Goal: Task Accomplishment & Management: Manage account settings

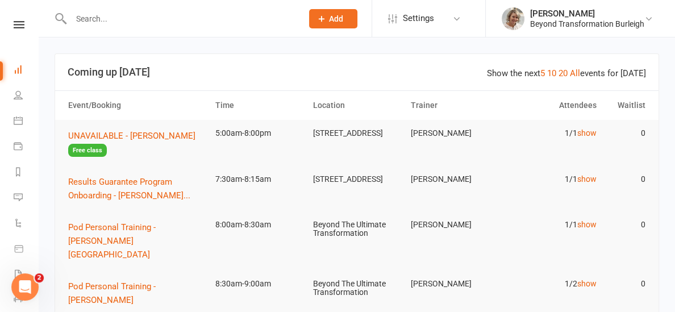
click at [26, 22] on link at bounding box center [19, 24] width 40 height 7
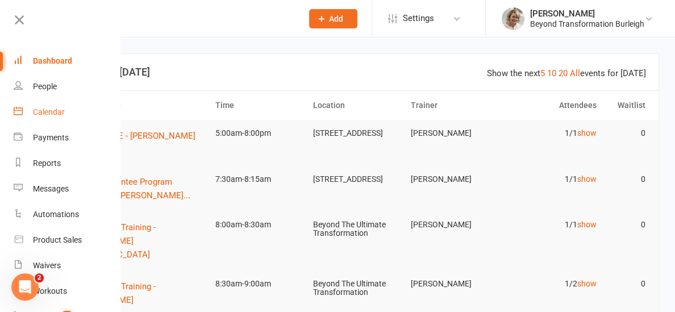
click at [30, 108] on link "Calendar" at bounding box center [67, 112] width 107 height 26
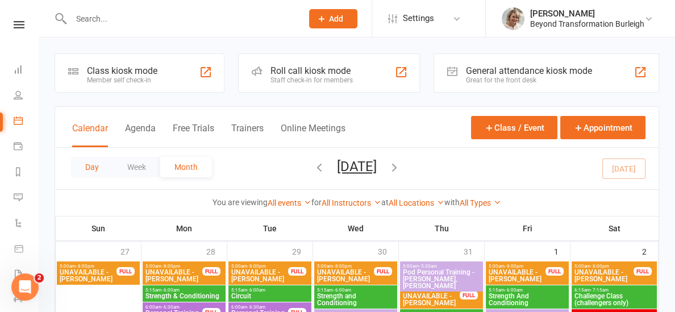
click at [99, 164] on button "Day" at bounding box center [92, 167] width 42 height 20
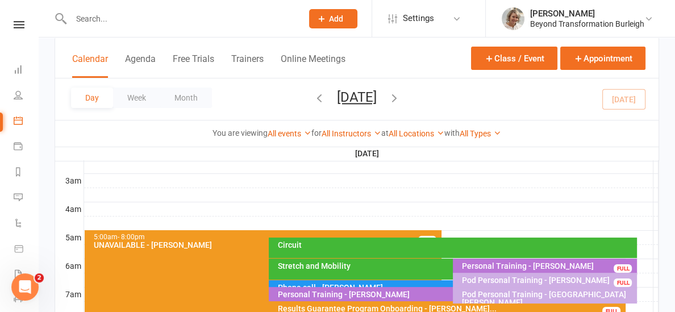
scroll to position [144, 0]
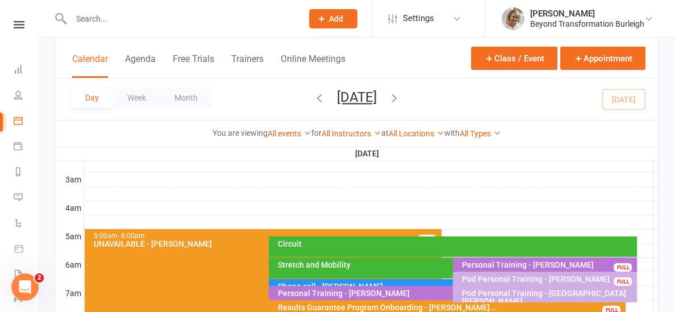
click at [383, 271] on div "Stretch and Mobility" at bounding box center [447, 267] width 357 height 21
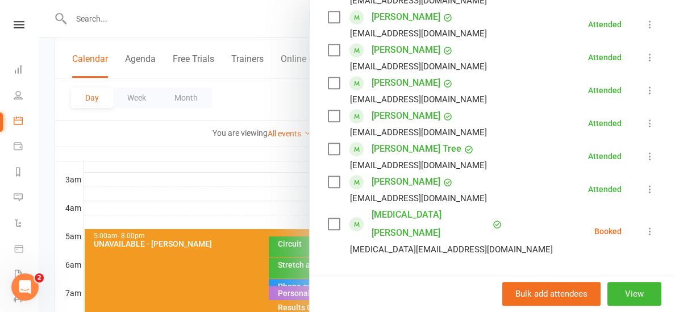
scroll to position [487, 0]
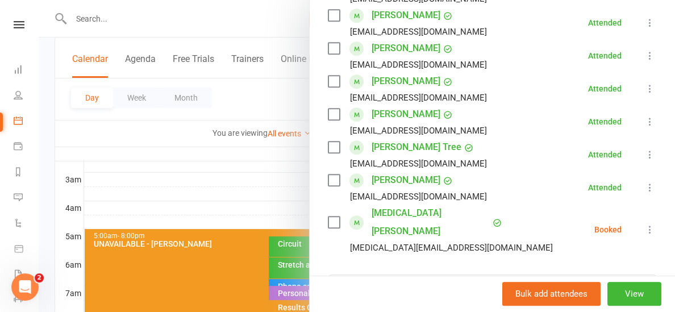
click at [647, 224] on icon at bounding box center [649, 229] width 11 height 11
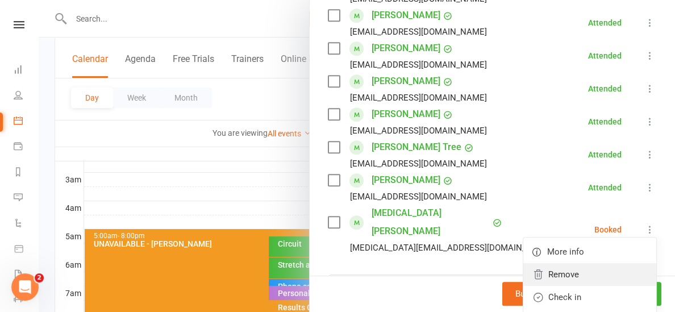
click at [587, 263] on link "Remove" at bounding box center [589, 274] width 133 height 23
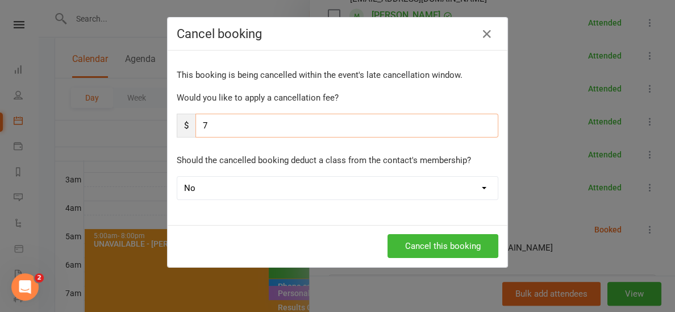
click at [214, 124] on input "7" at bounding box center [346, 126] width 303 height 24
click at [398, 246] on button "Cancel this booking" at bounding box center [443, 246] width 111 height 24
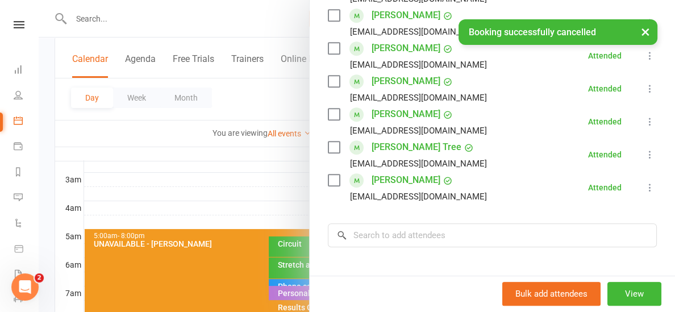
click at [650, 182] on icon at bounding box center [649, 187] width 11 height 11
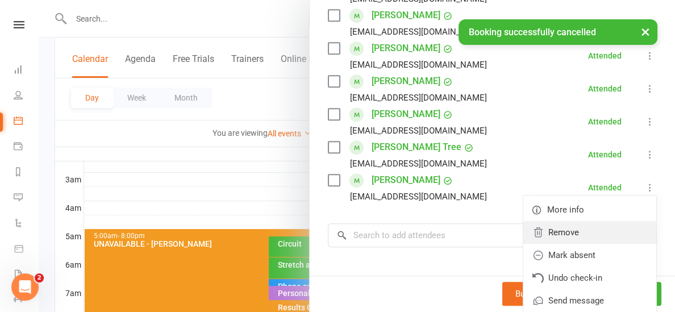
click at [589, 221] on link "Remove" at bounding box center [589, 232] width 133 height 23
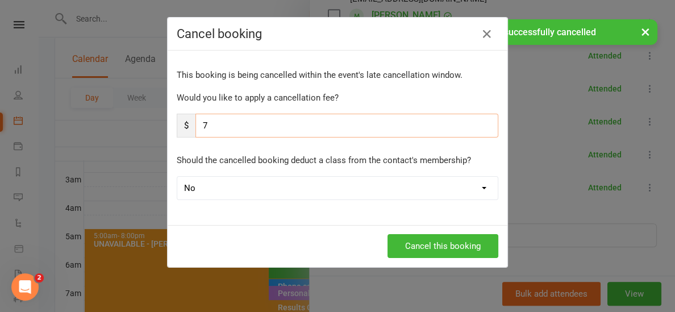
click at [280, 126] on input "7" at bounding box center [346, 126] width 303 height 24
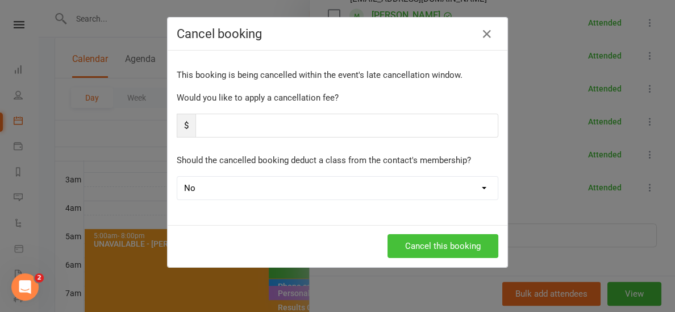
click at [416, 249] on button "Cancel this booking" at bounding box center [443, 246] width 111 height 24
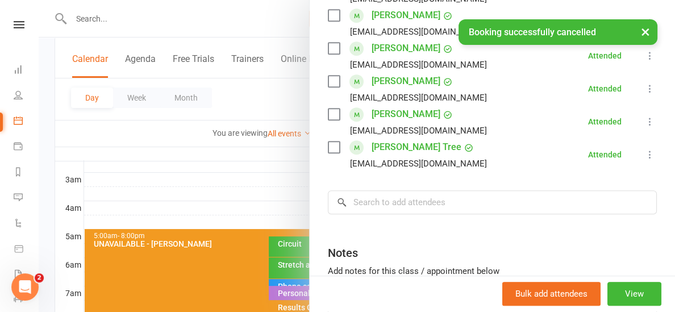
click at [262, 180] on div at bounding box center [357, 156] width 637 height 312
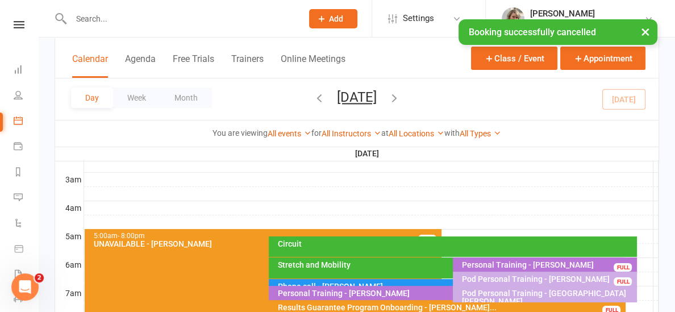
click at [306, 247] on div "Circuit" at bounding box center [456, 244] width 358 height 8
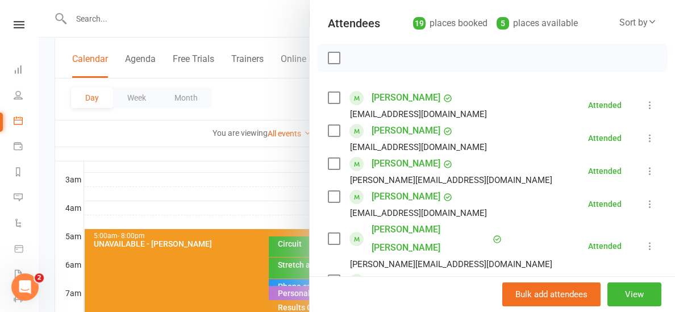
scroll to position [122, 0]
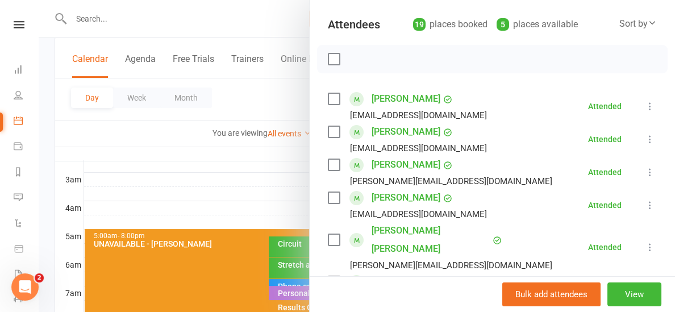
click at [253, 177] on div at bounding box center [357, 156] width 637 height 312
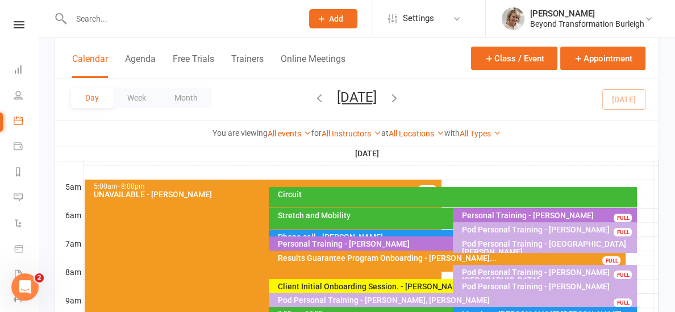
scroll to position [198, 0]
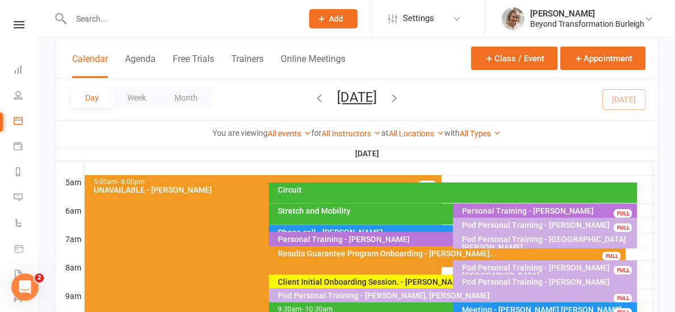
click at [536, 242] on div "Pod Personal Training - [GEOGRAPHIC_DATA][PERSON_NAME]" at bounding box center [548, 243] width 174 height 16
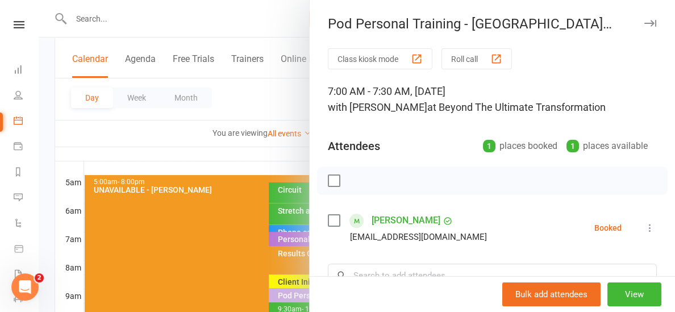
click at [648, 227] on icon at bounding box center [649, 227] width 11 height 11
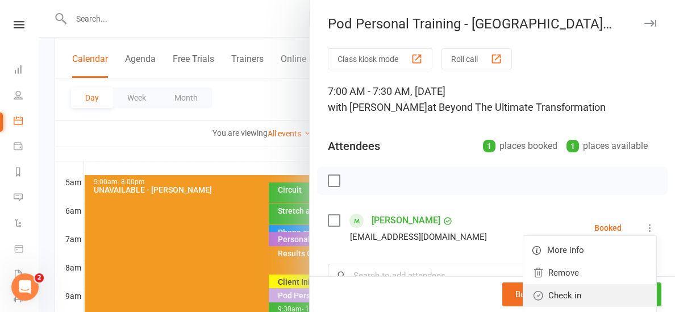
click at [567, 289] on link "Check in" at bounding box center [589, 295] width 133 height 23
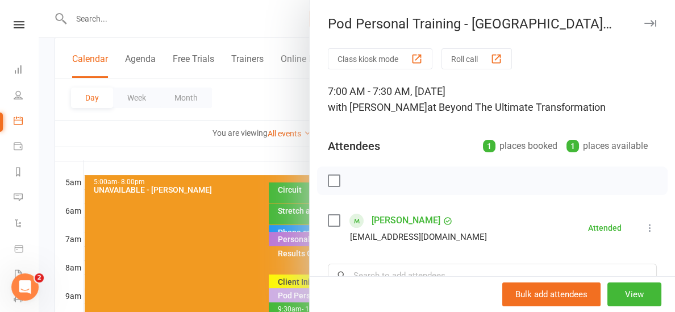
click at [237, 152] on div at bounding box center [357, 156] width 637 height 312
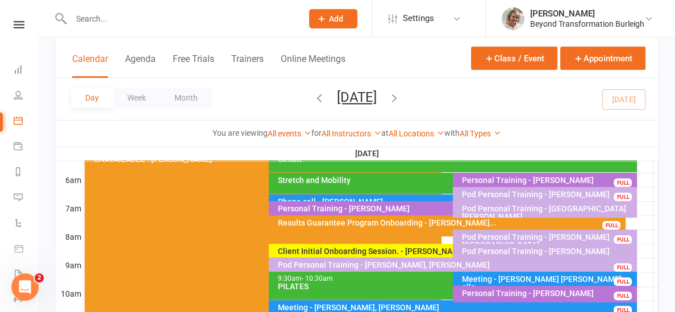
scroll to position [230, 0]
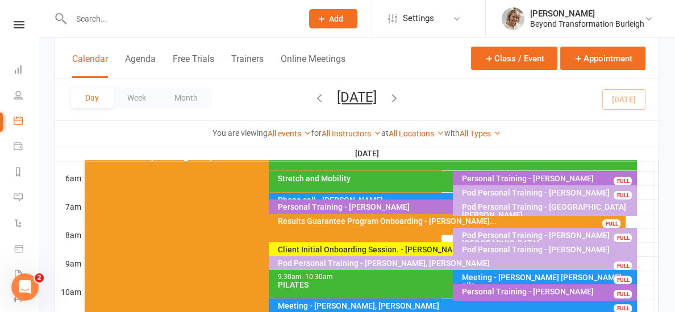
click at [324, 196] on div "Phone call - [PERSON_NAME]" at bounding box center [450, 200] width 347 height 8
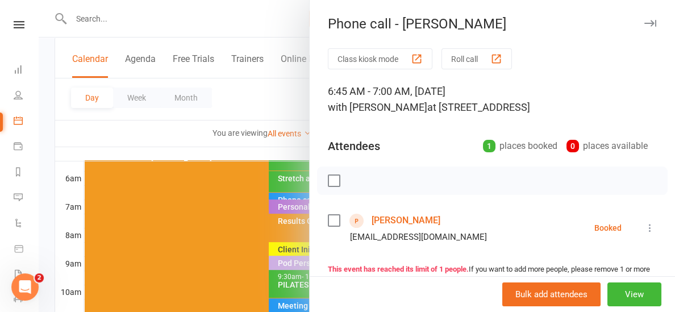
click at [413, 219] on link "[PERSON_NAME]" at bounding box center [406, 220] width 69 height 18
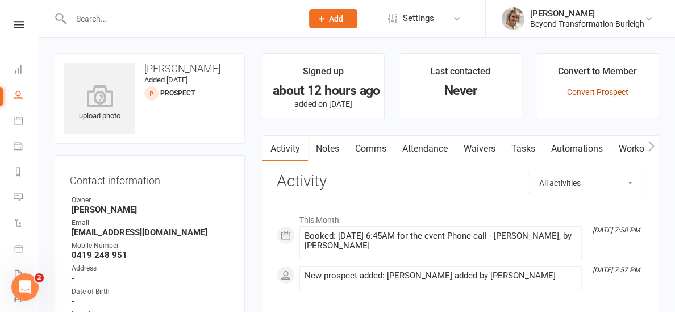
click at [608, 93] on link "Convert Prospect" at bounding box center [597, 92] width 61 height 9
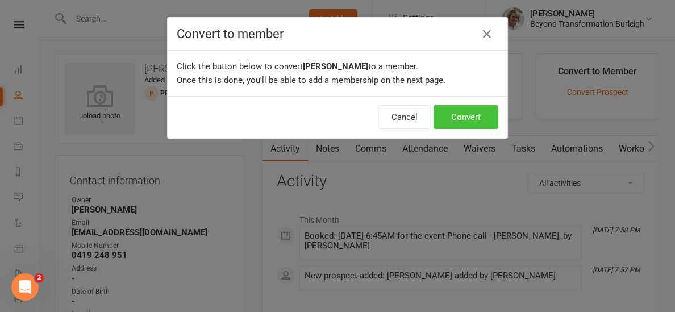
click at [457, 117] on button "Convert" at bounding box center [466, 117] width 65 height 24
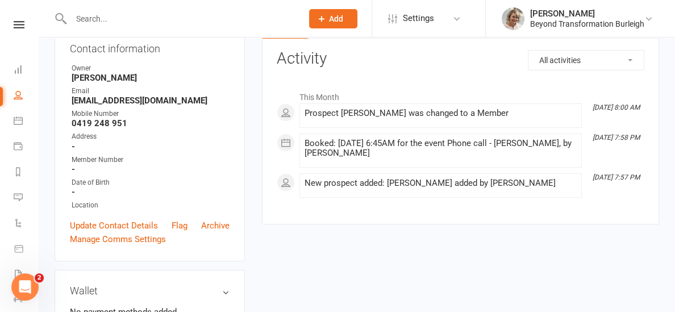
scroll to position [132, 0]
click at [119, 223] on link "Update Contact Details" at bounding box center [114, 225] width 88 height 14
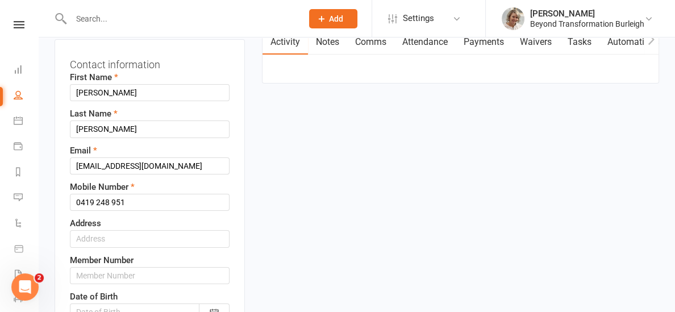
scroll to position [140, 0]
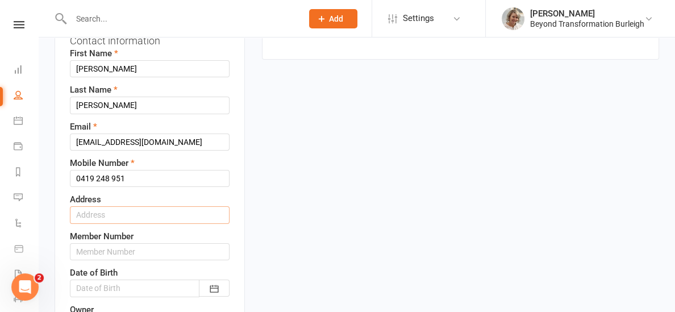
click at [123, 217] on input "text" at bounding box center [150, 214] width 160 height 17
type input "5 Ajax Court, Currumbin Waters, 4223"
click at [147, 189] on div "First Name Kerry Last Name Van Gemert Email kerryvg@icloud.com Mobile Number 04…" at bounding box center [150, 206] width 160 height 319
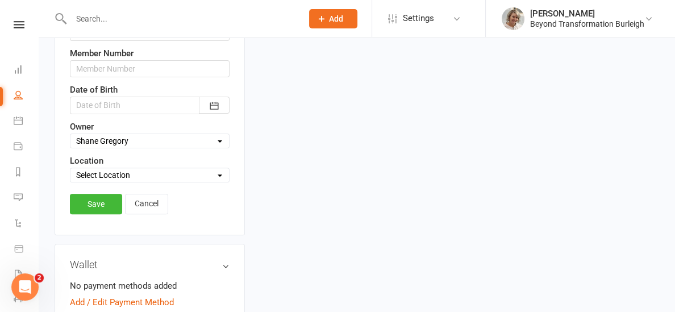
scroll to position [326, 0]
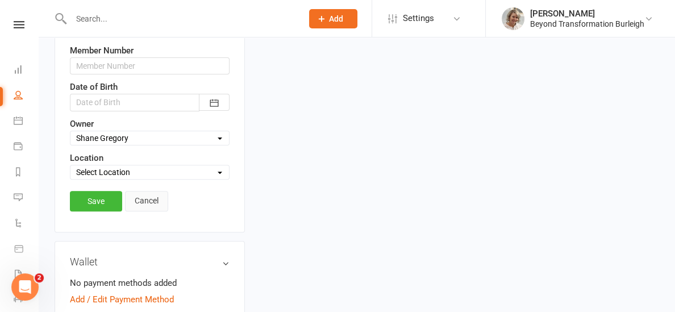
click at [136, 201] on link "Cancel" at bounding box center [146, 201] width 43 height 20
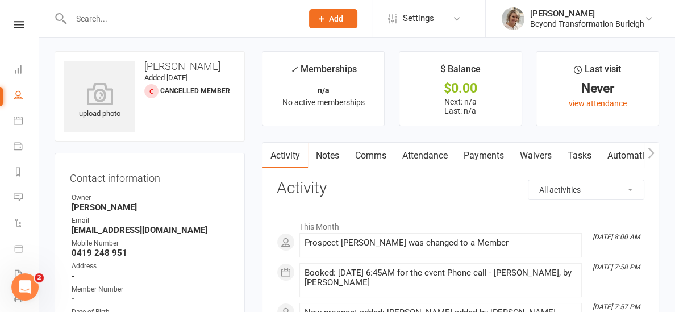
scroll to position [0, 0]
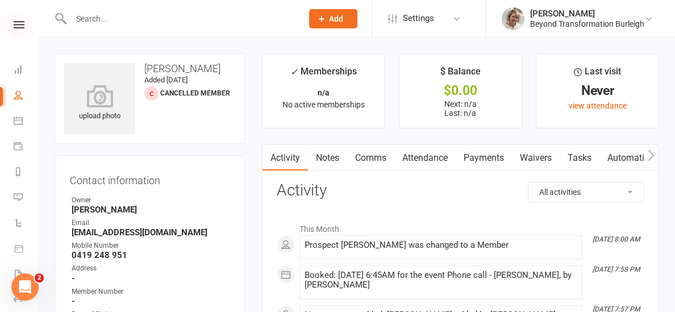
click at [19, 26] on icon at bounding box center [19, 24] width 11 height 7
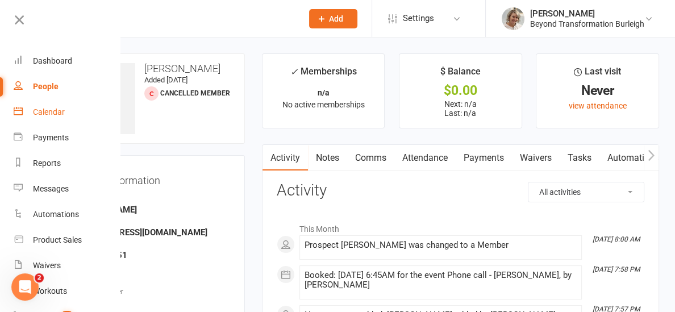
click at [45, 114] on div "Calendar" at bounding box center [49, 111] width 32 height 9
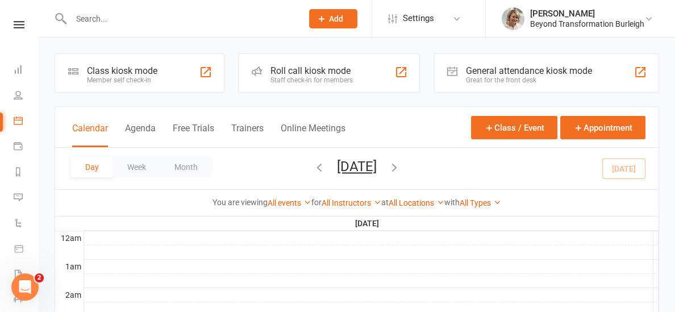
click at [122, 8] on div at bounding box center [175, 18] width 240 height 37
click at [118, 14] on input "text" at bounding box center [181, 19] width 227 height 16
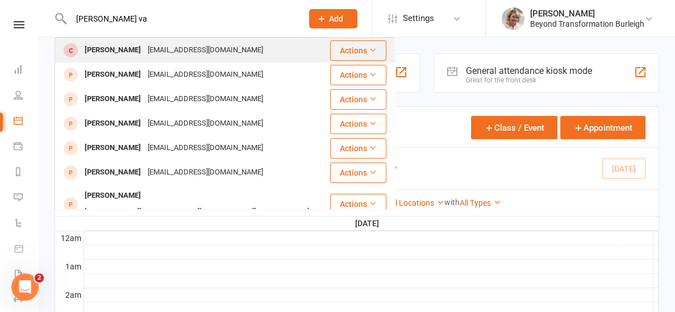
type input "kerry va"
click at [116, 46] on div "[PERSON_NAME]" at bounding box center [112, 50] width 63 height 16
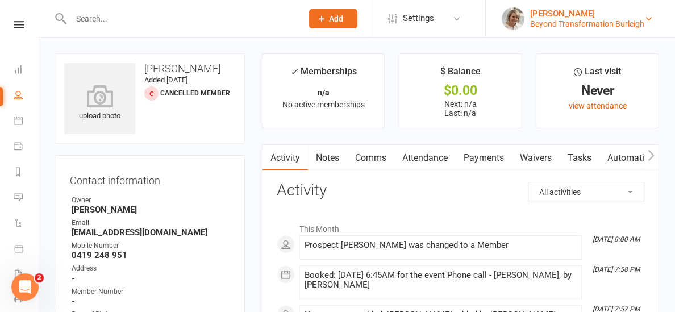
click at [584, 22] on div "Beyond Transformation Burleigh" at bounding box center [587, 24] width 114 height 10
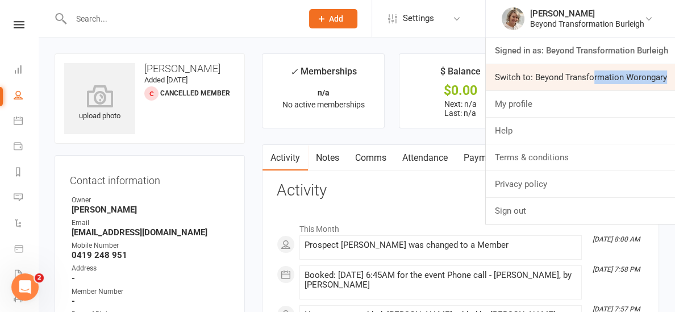
click at [592, 84] on link "Switch to: Beyond Transformation Worongary" at bounding box center [580, 77] width 189 height 26
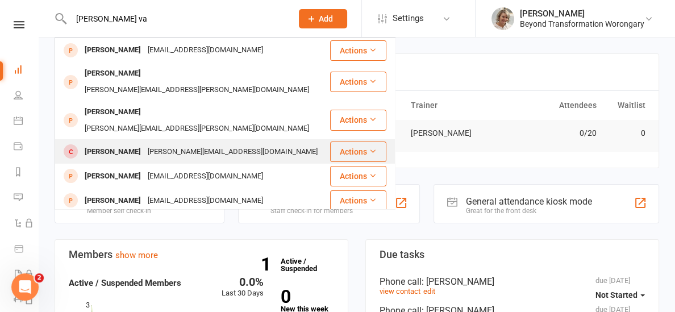
type input "[PERSON_NAME] va"
click at [96, 144] on div "[PERSON_NAME]" at bounding box center [112, 152] width 63 height 16
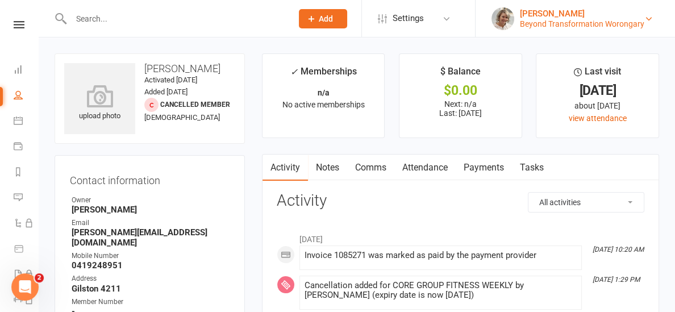
click at [612, 20] on div "Beyond Transformation Worongary" at bounding box center [582, 24] width 124 height 10
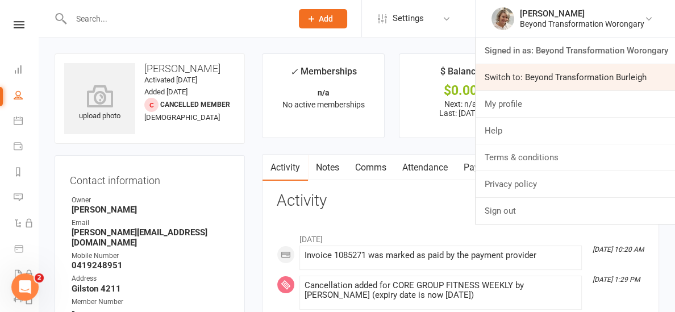
click at [621, 82] on link "Switch to: Beyond Transformation Burleigh" at bounding box center [575, 77] width 199 height 26
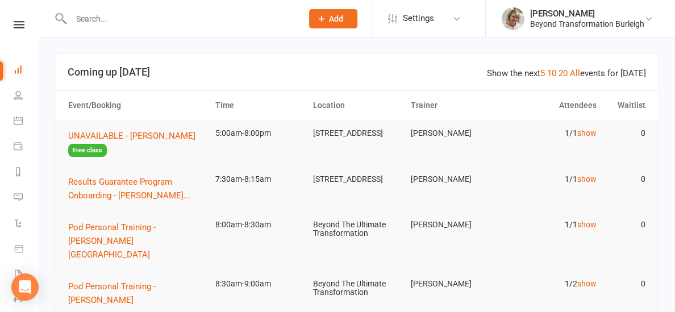
click at [103, 17] on input "text" at bounding box center [181, 19] width 227 height 16
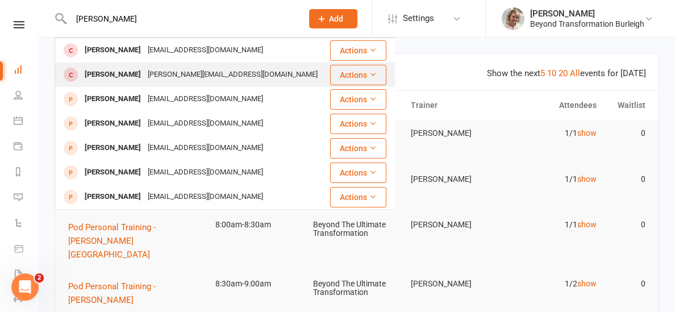
type input "kerry van ger"
click at [114, 69] on div "Kerry van Gemert" at bounding box center [112, 74] width 63 height 16
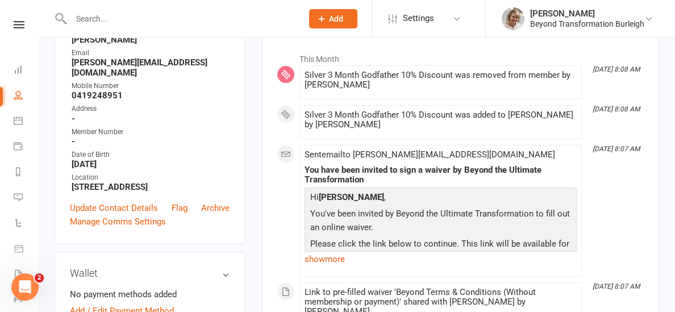
scroll to position [239, 0]
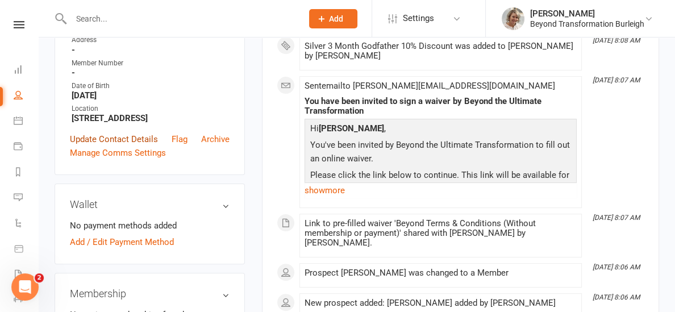
click at [86, 132] on link "Update Contact Details" at bounding box center [114, 139] width 88 height 14
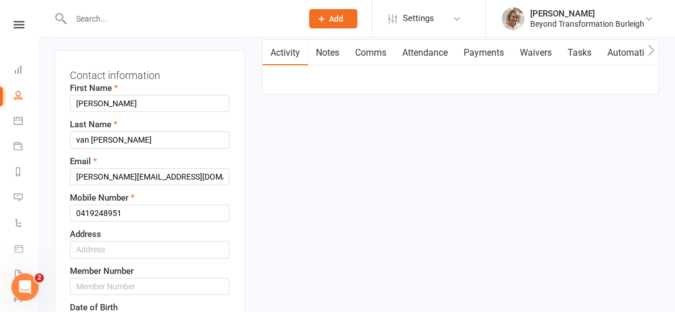
scroll to position [118, 0]
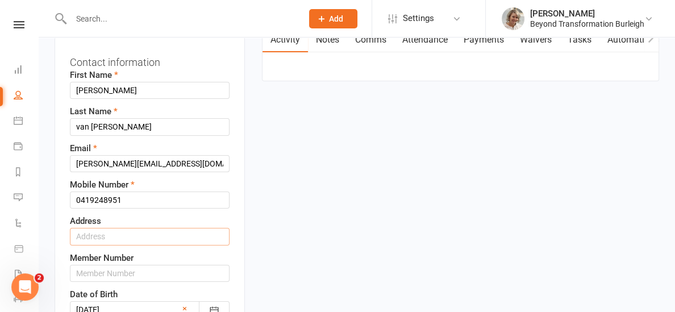
click at [112, 229] on input "text" at bounding box center [150, 236] width 160 height 17
type input "5 Ajax Court, Currumbin Water, 4223"
click at [165, 280] on input "text" at bounding box center [150, 273] width 160 height 17
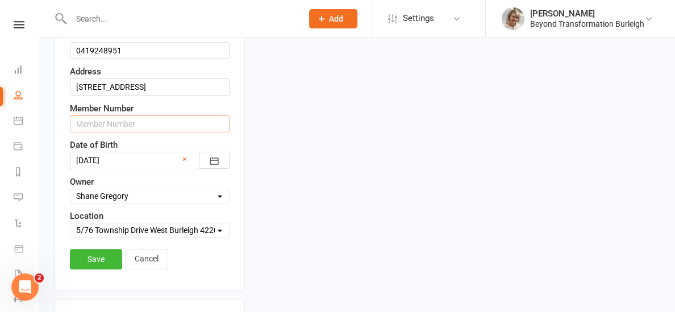
scroll to position [280, 0]
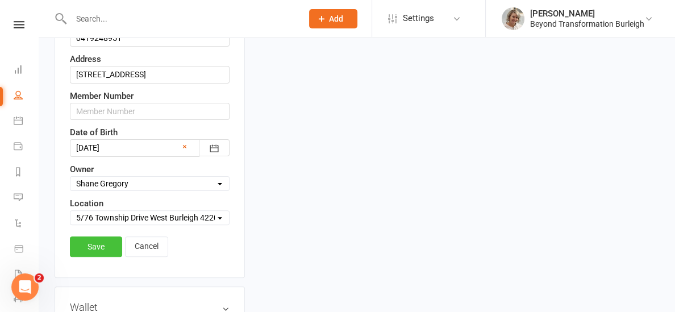
click at [108, 245] on link "Save" at bounding box center [96, 246] width 52 height 20
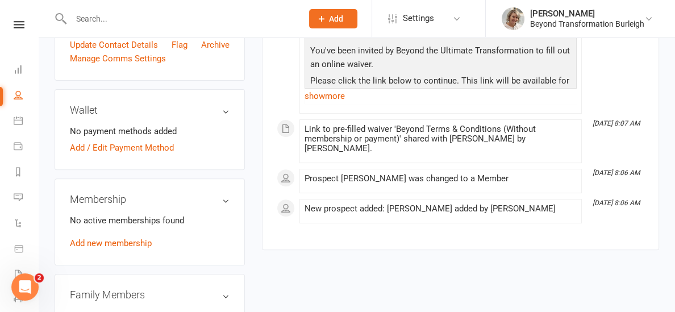
scroll to position [369, 0]
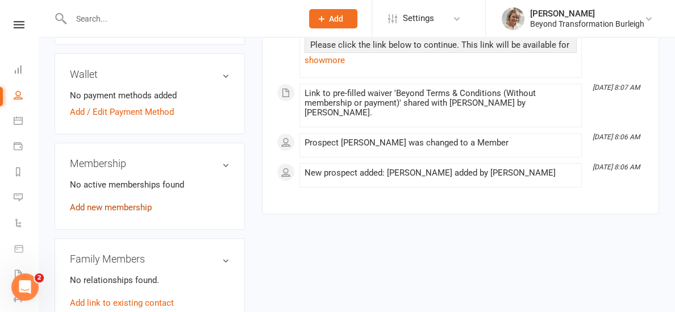
click at [131, 202] on link "Add new membership" at bounding box center [111, 207] width 82 height 10
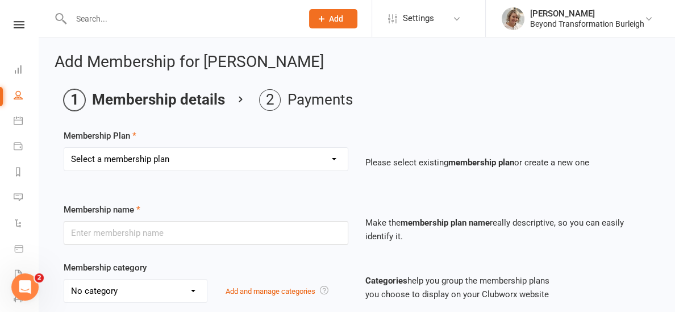
click at [212, 167] on select "Select a membership plan Create new Membership Plan 14 Day Shred (INTRO OFFER) …" at bounding box center [206, 159] width 284 height 23
select select "33"
click at [64, 148] on select "Select a membership plan Create new Membership Plan 14 Day Shred (INTRO OFFER) …" at bounding box center [206, 159] width 284 height 23
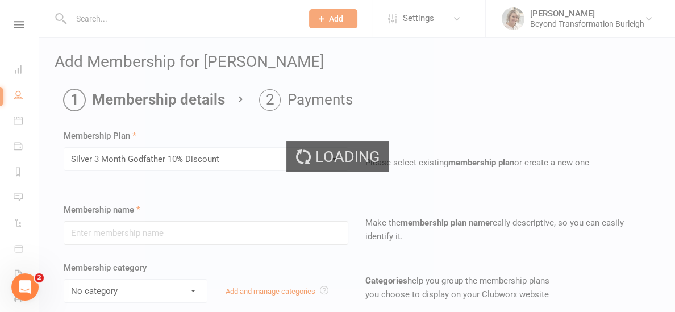
type input "Silver 3 Month Godfather 10% Discount"
select select "5"
type input "3"
select select "2"
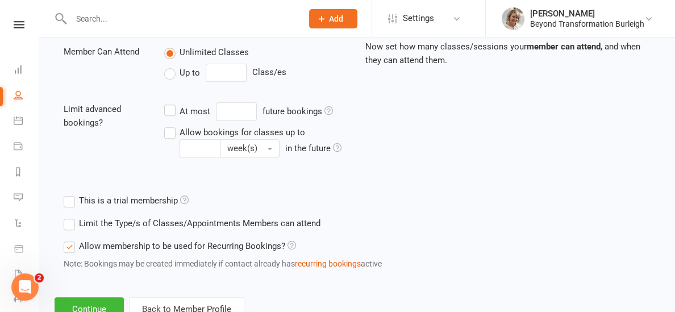
scroll to position [481, 0]
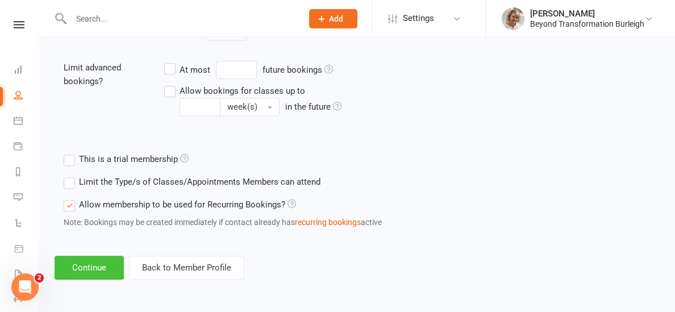
click at [80, 265] on button "Continue" at bounding box center [89, 268] width 69 height 24
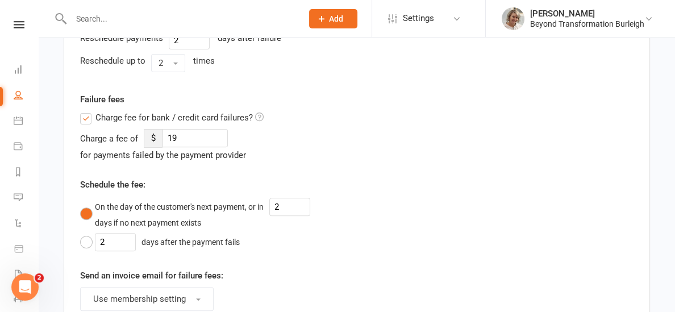
scroll to position [593, 0]
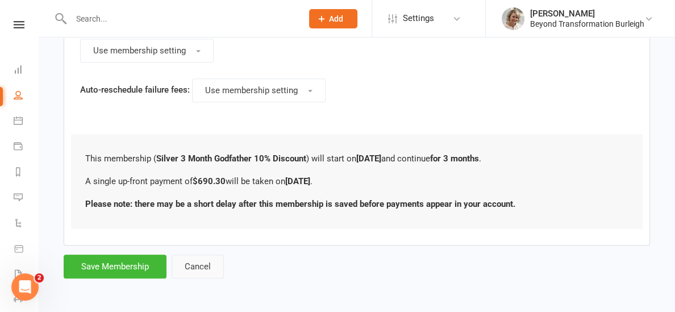
click at [205, 268] on button "Cancel" at bounding box center [198, 267] width 52 height 24
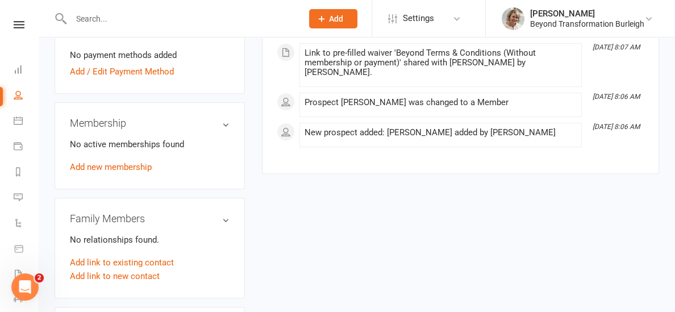
scroll to position [413, 0]
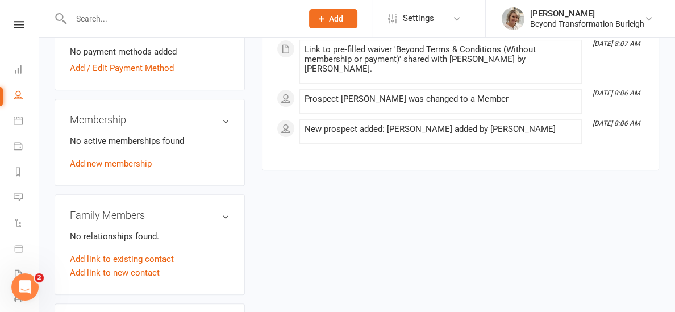
click at [130, 155] on div "No active memberships found Add new membership" at bounding box center [150, 152] width 160 height 36
click at [131, 159] on link "Add new membership" at bounding box center [111, 164] width 82 height 10
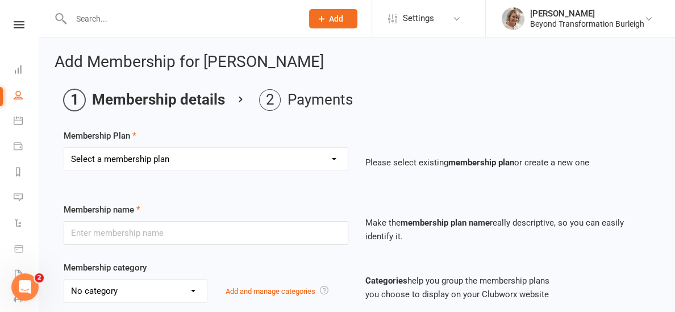
click at [140, 162] on select "Select a membership plan Create new Membership Plan 14 Day Shred (INTRO OFFER) …" at bounding box center [206, 159] width 284 height 23
select select "30"
click at [64, 148] on select "Select a membership plan Create new Membership Plan 14 Day Shred (INTRO OFFER) …" at bounding box center [206, 159] width 284 height 23
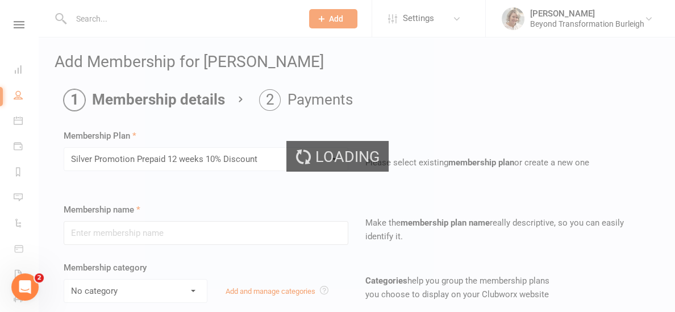
type input "Silver Promotion Prepaid 12 weeks 10% Discount"
select select "5"
type input "12"
select select "1"
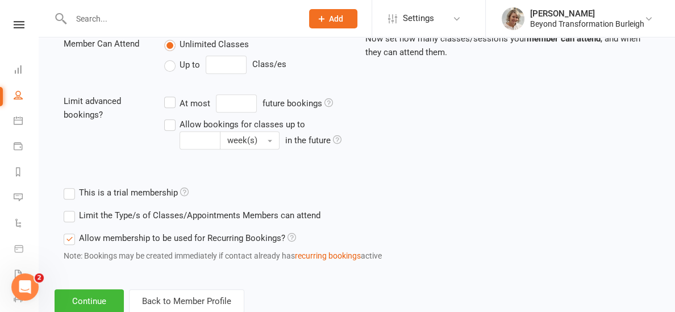
scroll to position [481, 0]
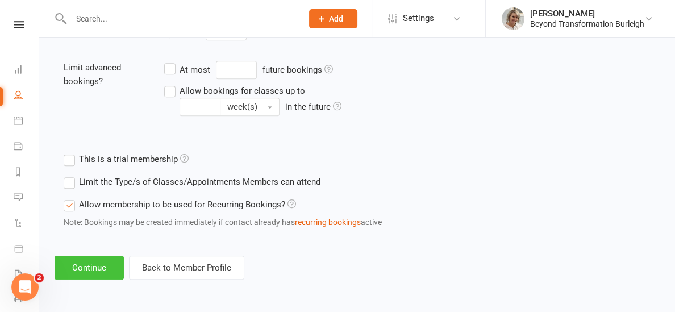
click at [92, 266] on button "Continue" at bounding box center [89, 268] width 69 height 24
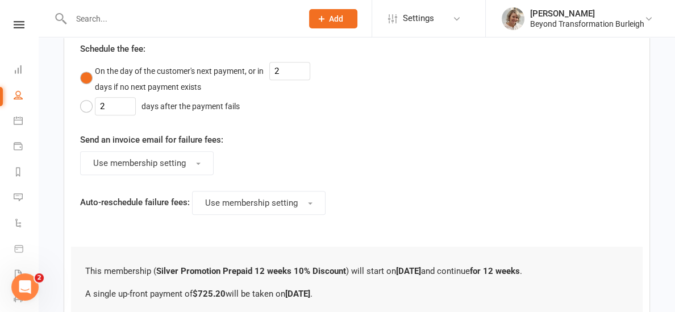
scroll to position [0, 0]
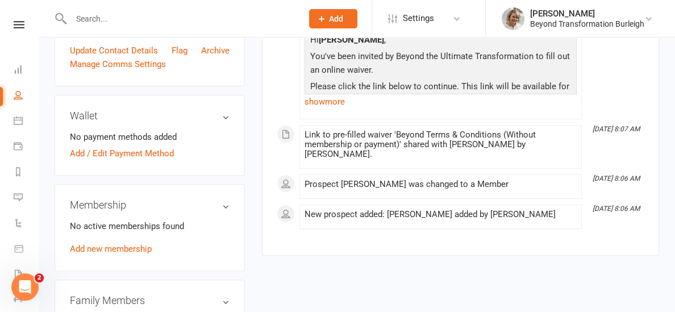
scroll to position [400, 0]
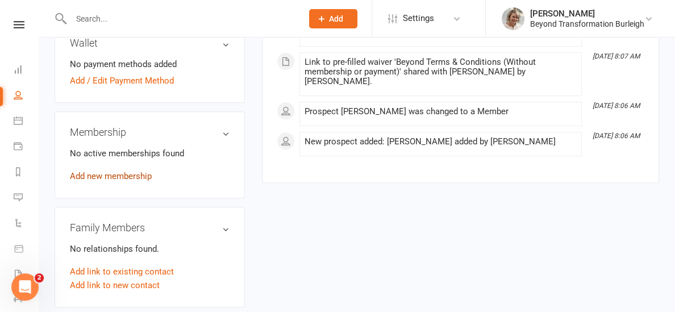
click at [103, 171] on link "Add new membership" at bounding box center [111, 176] width 82 height 10
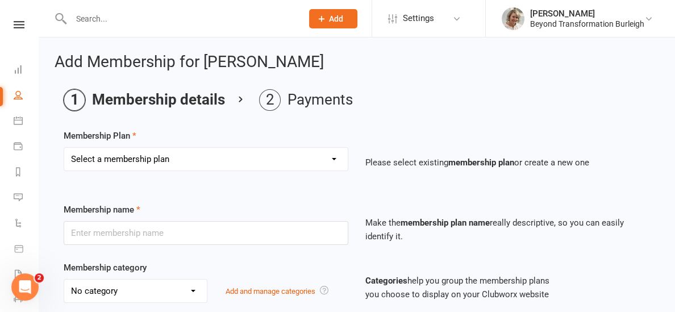
click at [226, 156] on select "Select a membership plan Create new Membership Plan 14 Day Shred (INTRO OFFER) …" at bounding box center [206, 159] width 284 height 23
click at [209, 185] on div "Select a membership plan Create new Membership Plan 14 Day Shred (INTRO OFFER) …" at bounding box center [206, 167] width 302 height 40
click at [20, 26] on icon at bounding box center [19, 24] width 11 height 7
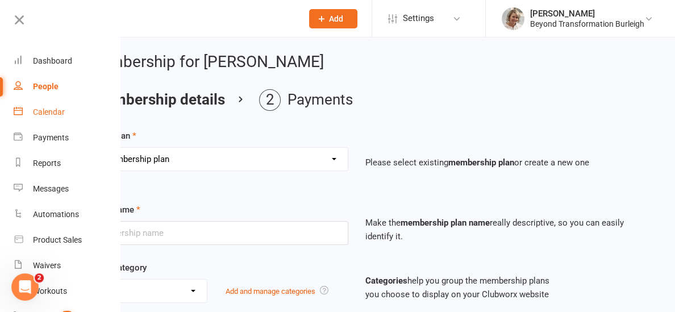
click at [39, 114] on div "Calendar" at bounding box center [49, 111] width 32 height 9
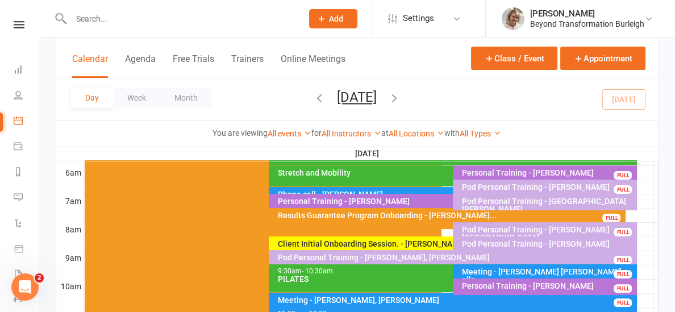
scroll to position [246, 0]
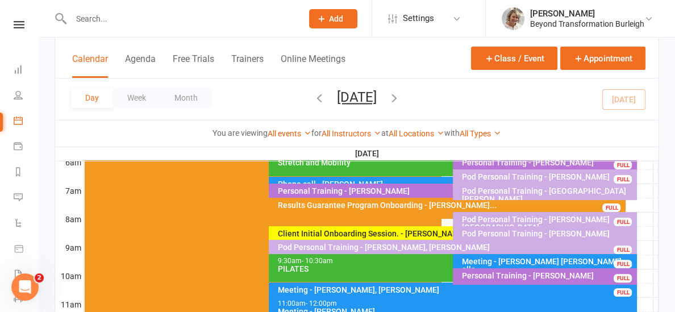
click at [507, 258] on div "Meeting - [PERSON_NAME] [PERSON_NAME] elle" at bounding box center [548, 265] width 174 height 16
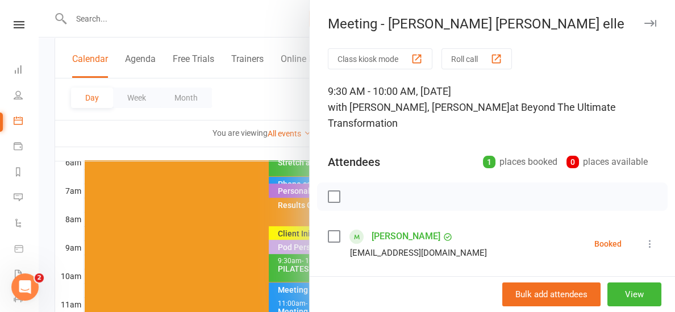
click at [286, 149] on div at bounding box center [357, 156] width 637 height 312
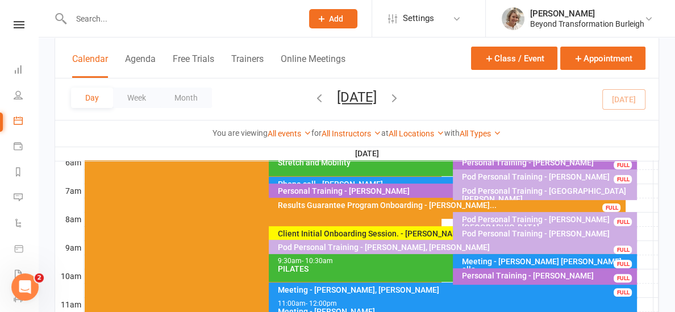
scroll to position [269, 0]
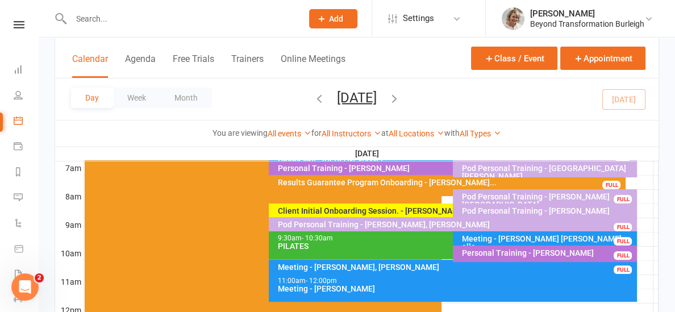
click at [408, 182] on div "Results Guarantee Program Onboarding - [PERSON_NAME]..." at bounding box center [450, 182] width 347 height 8
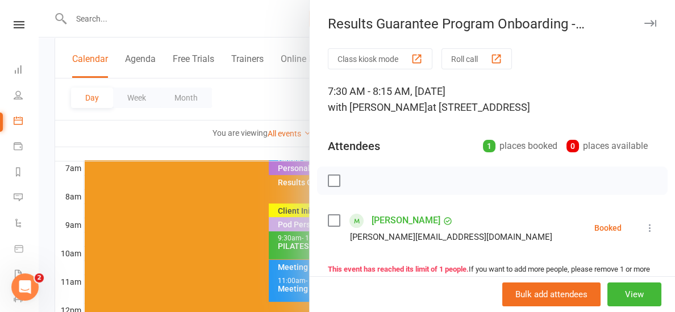
click at [650, 228] on icon at bounding box center [649, 227] width 11 height 11
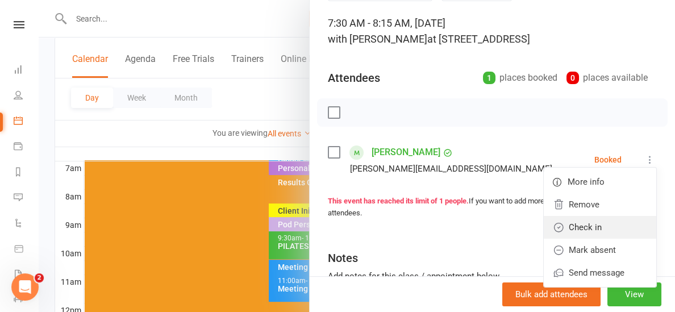
scroll to position [69, 0]
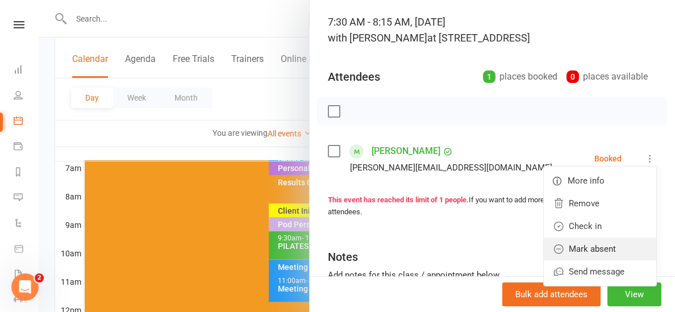
click at [586, 244] on link "Mark absent" at bounding box center [600, 249] width 113 height 23
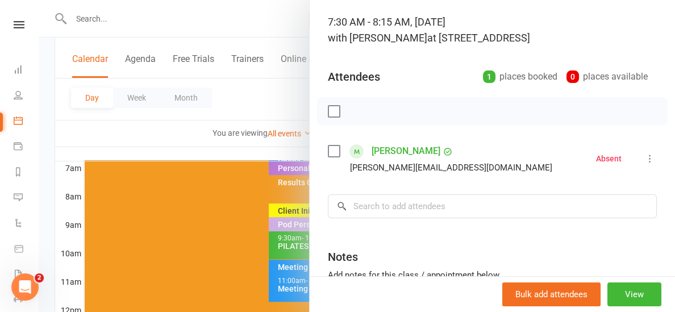
click at [263, 139] on div at bounding box center [357, 156] width 637 height 312
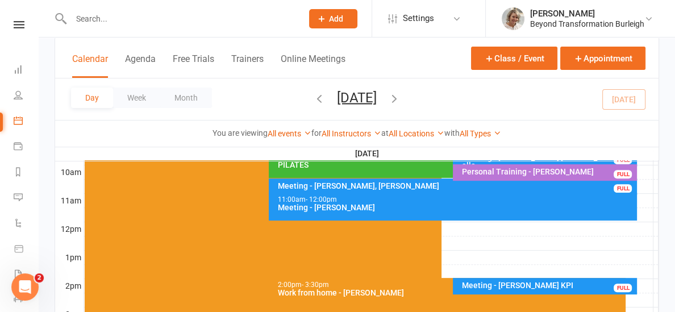
scroll to position [349, 0]
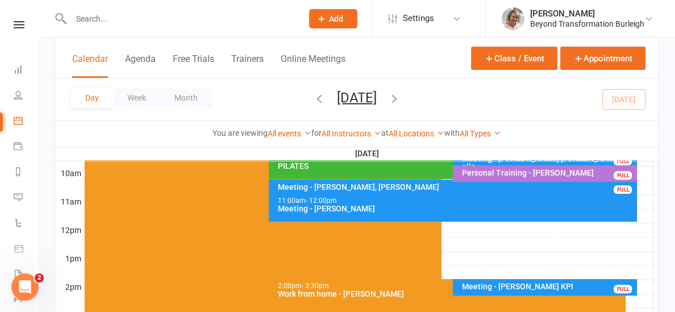
click at [538, 237] on td at bounding box center [371, 244] width 575 height 14
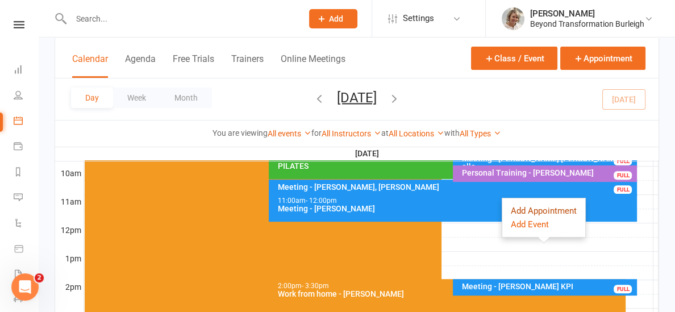
click at [533, 206] on button "Add Appointment" at bounding box center [544, 211] width 66 height 14
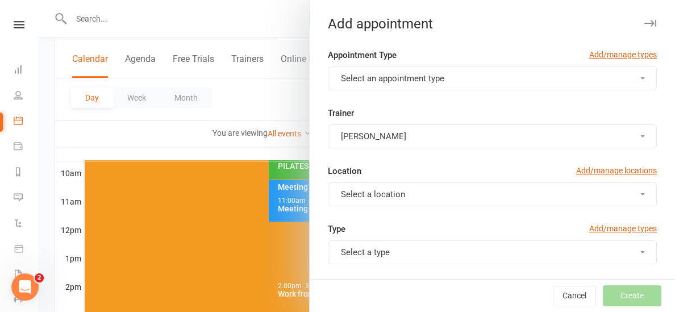
click at [492, 78] on button "Select an appointment type" at bounding box center [492, 78] width 329 height 24
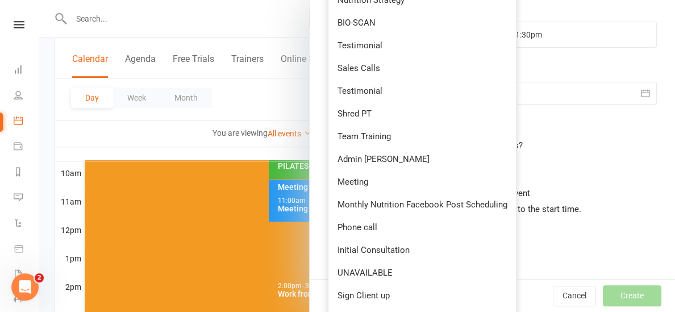
scroll to position [352, 0]
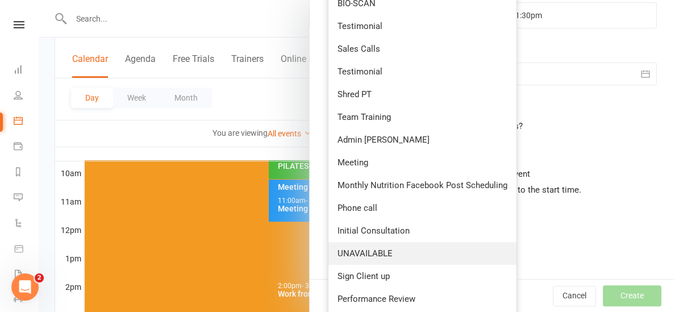
click at [394, 253] on link "UNAVAILABLE" at bounding box center [422, 253] width 188 height 23
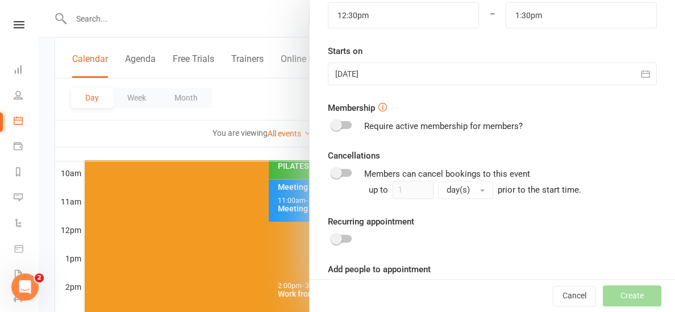
type input "2:30pm"
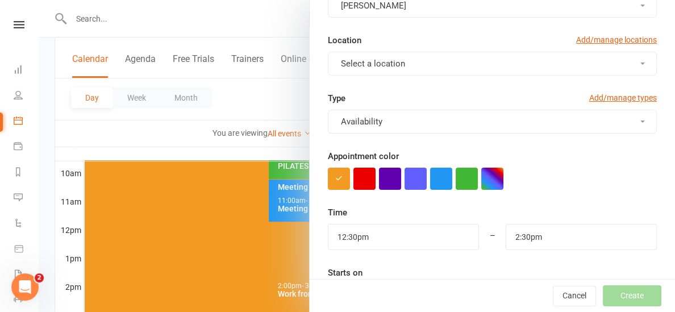
scroll to position [136, 0]
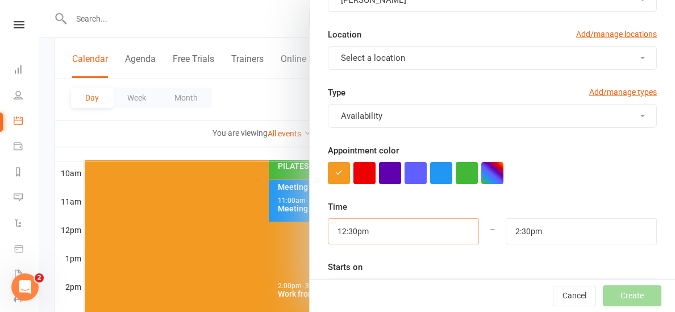
click at [405, 231] on input "12:30pm" at bounding box center [403, 231] width 151 height 26
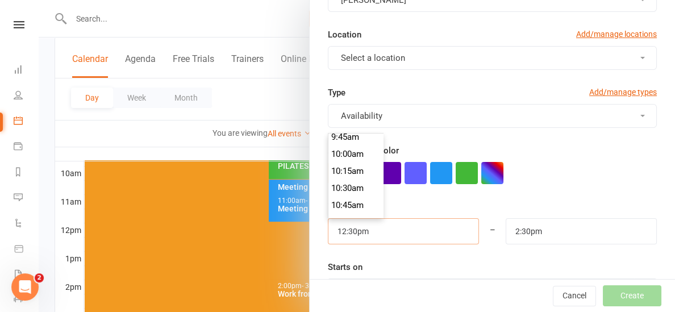
scroll to position [652, 0]
type input "10:00am"
click at [360, 172] on li "10:00am" at bounding box center [355, 171] width 55 height 17
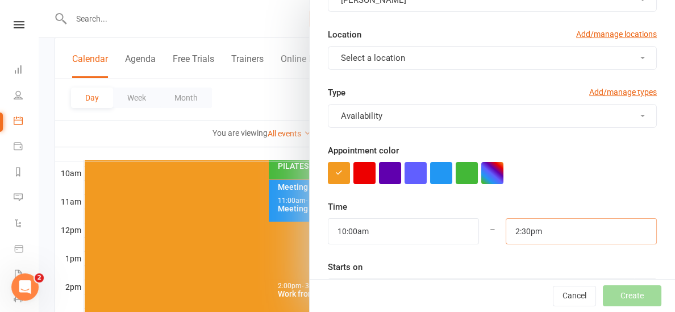
click at [552, 231] on input "2:30pm" at bounding box center [581, 231] width 151 height 26
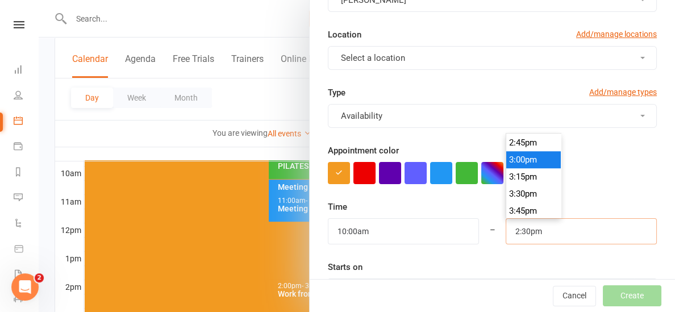
scroll to position [1008, 0]
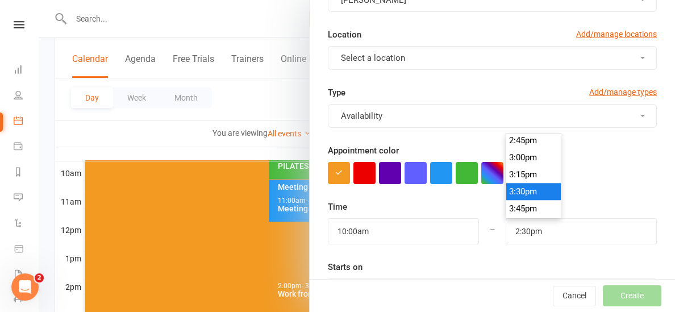
type input "3:30pm"
click at [544, 187] on li "3:30pm" at bounding box center [533, 191] width 55 height 17
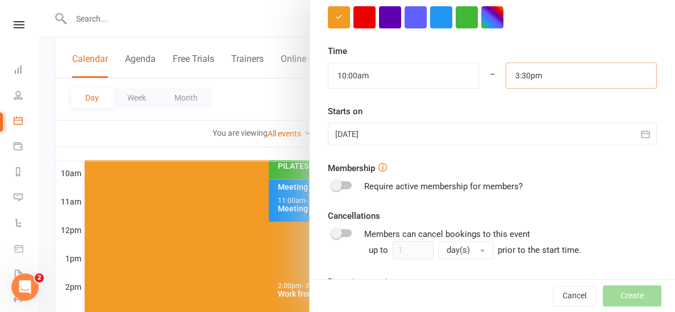
scroll to position [394, 0]
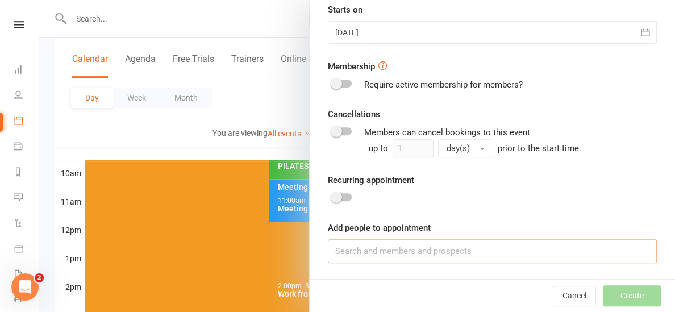
click at [468, 252] on input at bounding box center [492, 251] width 329 height 24
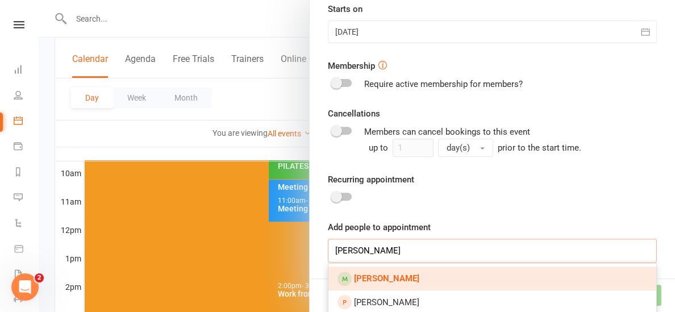
type input "cindy dewing"
click at [431, 279] on link "[PERSON_NAME]" at bounding box center [492, 279] width 328 height 24
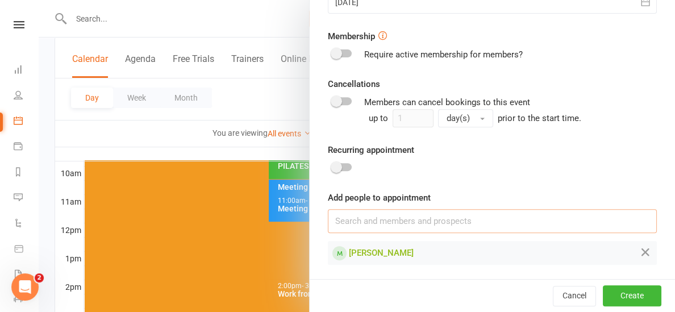
scroll to position [426, 0]
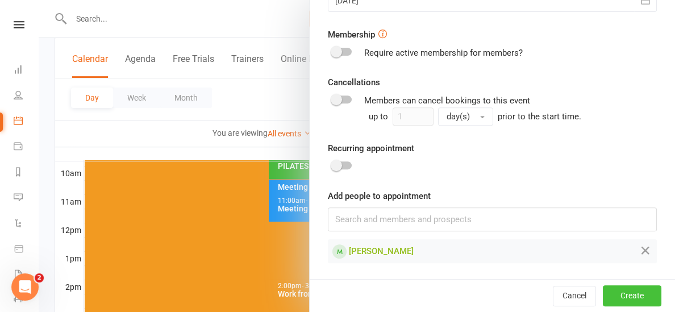
click at [620, 293] on button "Create" at bounding box center [632, 295] width 59 height 20
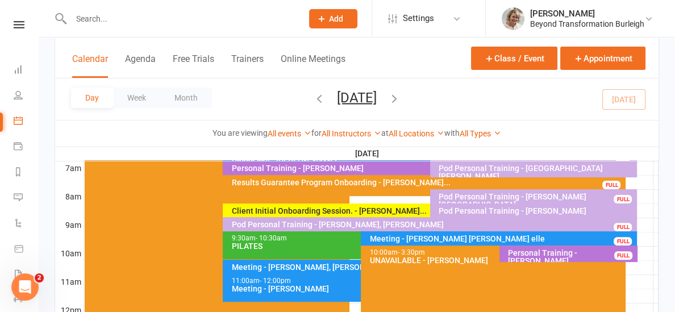
scroll to position [269, 0]
click at [392, 198] on div at bounding box center [371, 197] width 575 height 14
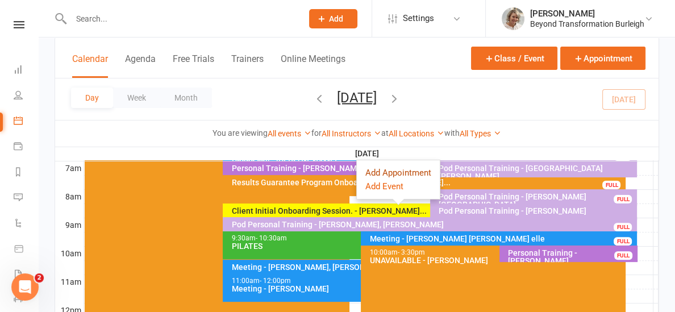
click at [389, 172] on button "Add Appointment" at bounding box center [398, 173] width 66 height 14
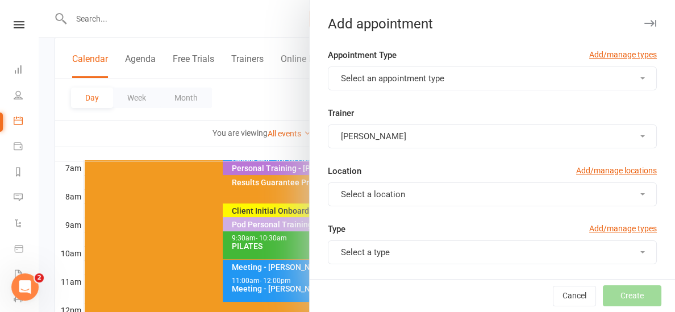
click at [409, 84] on button "Select an appointment type" at bounding box center [492, 78] width 329 height 24
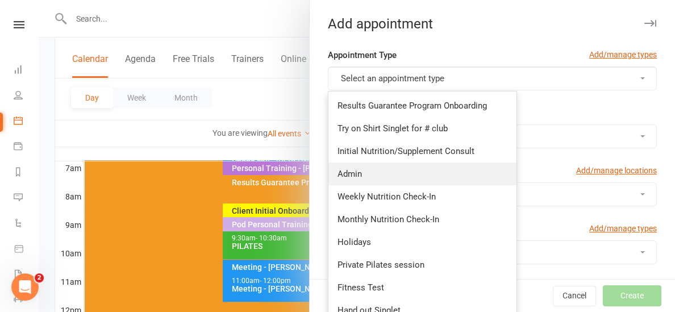
click at [391, 181] on link "Admin" at bounding box center [422, 174] width 188 height 23
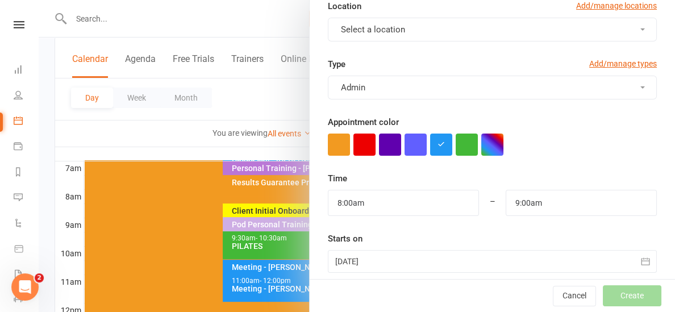
scroll to position [167, 0]
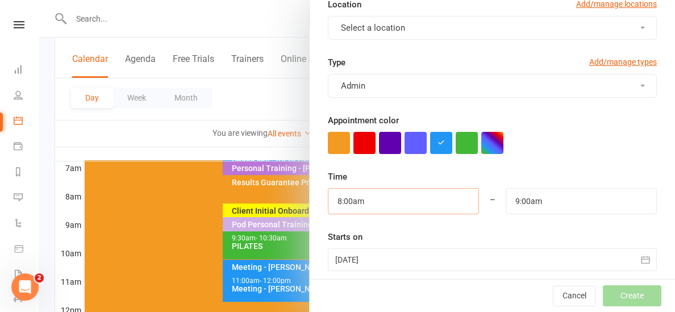
click at [380, 202] on input "8:00am" at bounding box center [403, 201] width 151 height 26
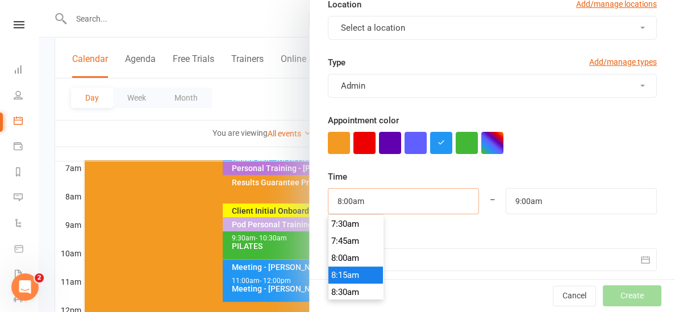
scroll to position [508, 0]
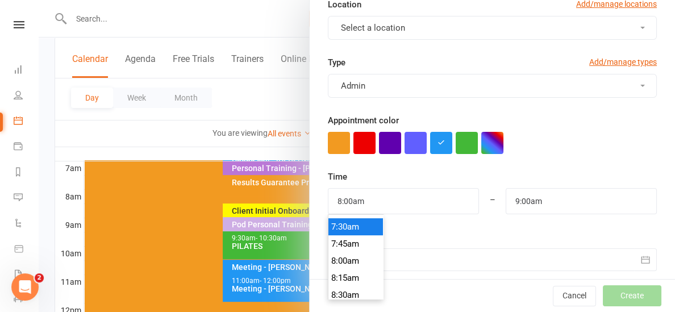
type input "7:30am"
type input "8:30am"
click at [359, 231] on li "7:30am" at bounding box center [355, 226] width 55 height 17
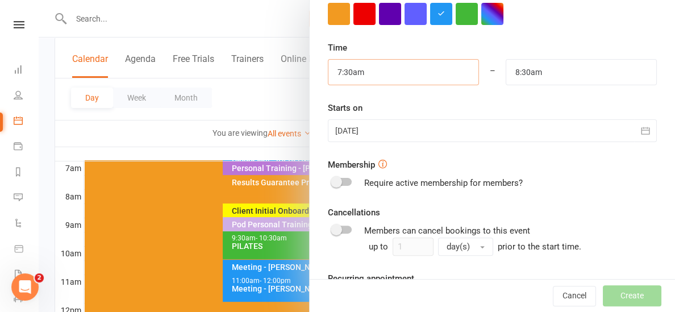
scroll to position [394, 0]
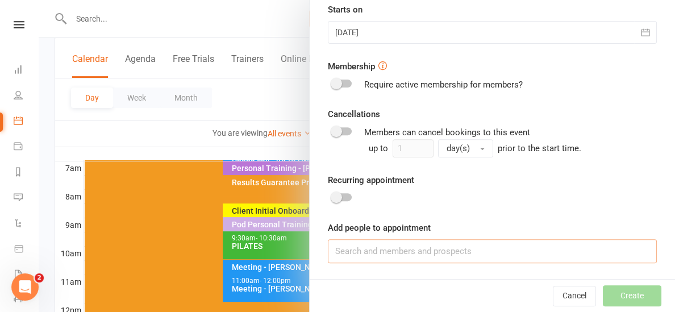
click at [459, 251] on input at bounding box center [492, 251] width 329 height 24
click at [457, 252] on input at bounding box center [492, 251] width 329 height 24
type input "i"
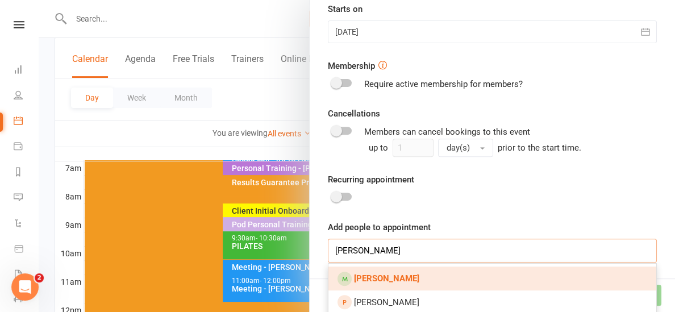
type input "cindy dewing"
click at [458, 272] on link "[PERSON_NAME]" at bounding box center [492, 279] width 328 height 24
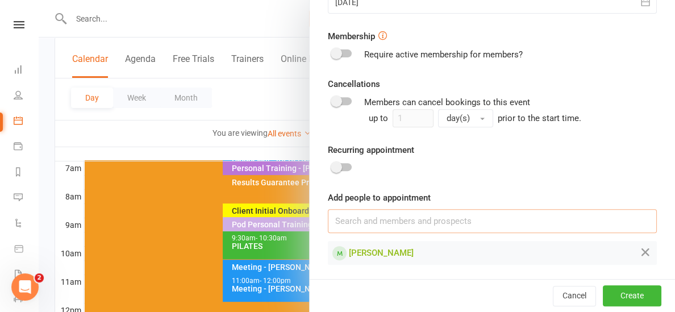
scroll to position [426, 0]
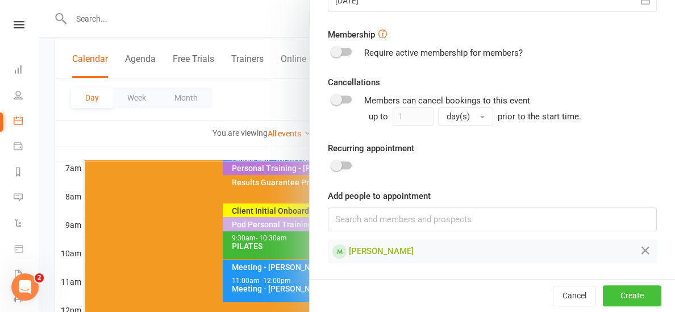
click at [647, 299] on button "Create" at bounding box center [632, 295] width 59 height 20
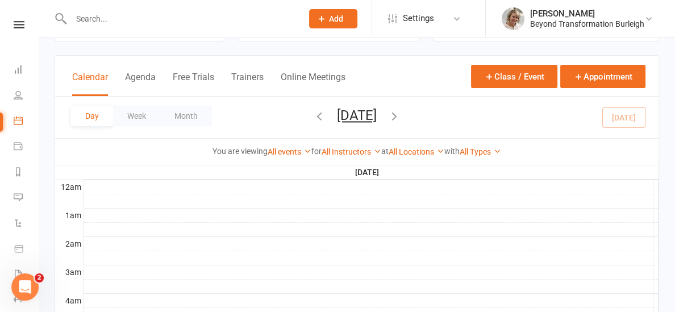
scroll to position [42, 0]
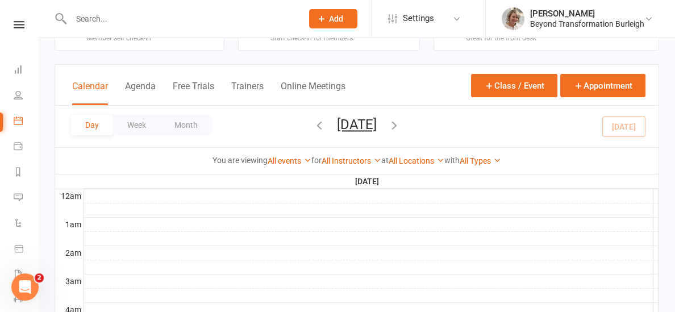
click at [401, 126] on icon "button" at bounding box center [394, 125] width 13 height 13
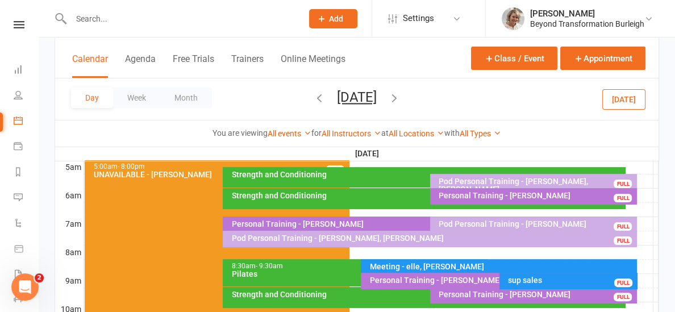
scroll to position [216, 0]
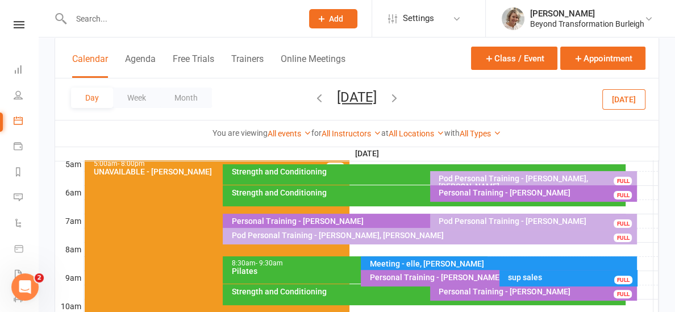
click at [93, 15] on input "text" at bounding box center [181, 19] width 227 height 16
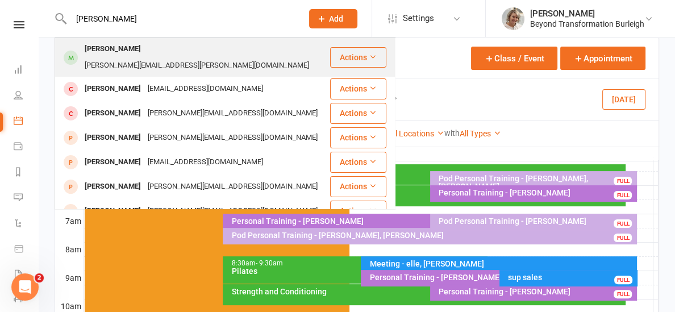
type input "jeff copping"
click at [103, 49] on div "Jeff Copping" at bounding box center [112, 49] width 63 height 16
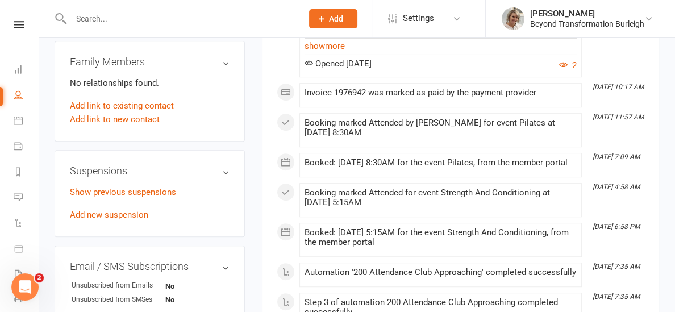
scroll to position [667, 0]
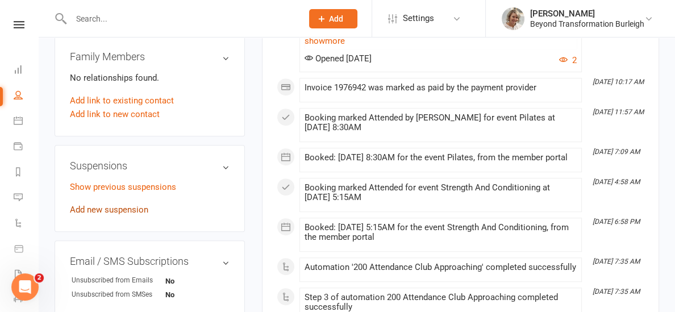
click at [111, 205] on link "Add new suspension" at bounding box center [109, 210] width 78 height 10
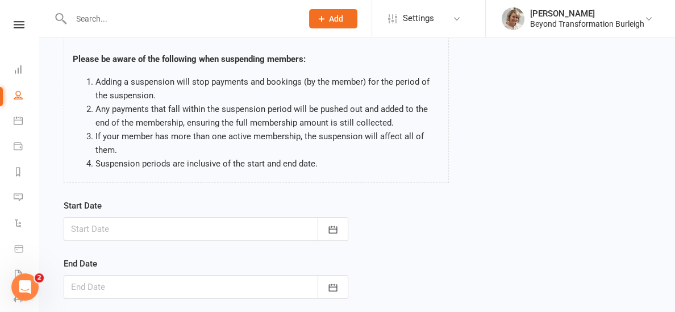
scroll to position [72, 0]
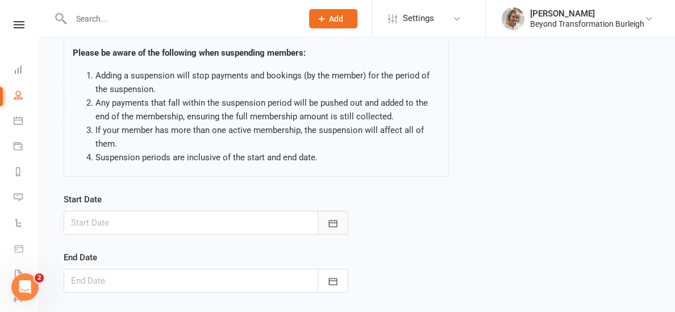
click at [342, 222] on button "button" at bounding box center [333, 223] width 31 height 24
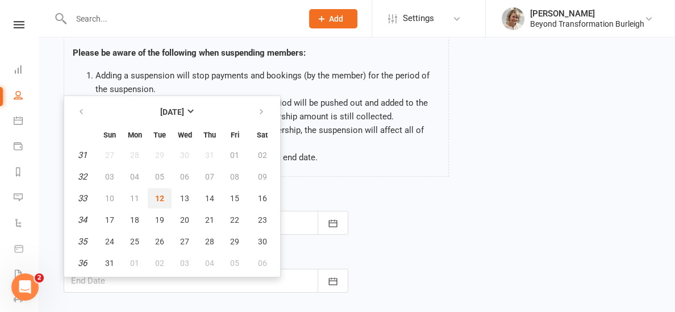
click at [158, 195] on span "12" at bounding box center [159, 198] width 9 height 9
type input "12 Aug 2025"
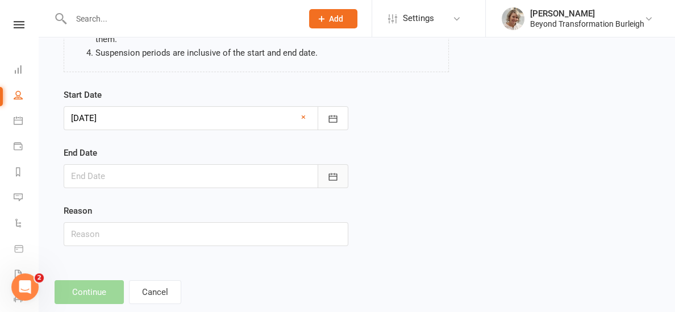
click at [327, 173] on icon "button" at bounding box center [332, 176] width 11 height 11
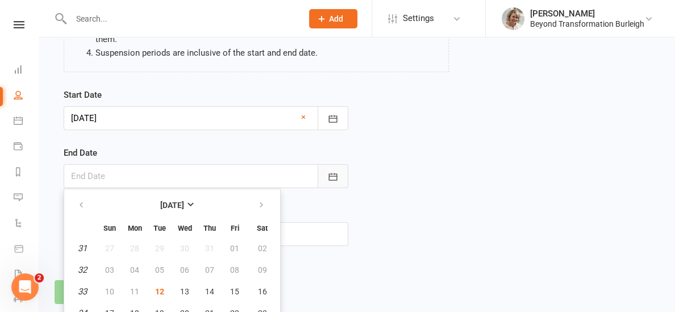
scroll to position [231, 0]
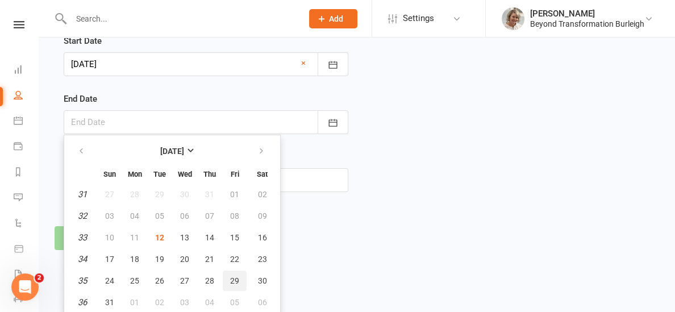
click at [236, 282] on span "29" at bounding box center [234, 280] width 9 height 9
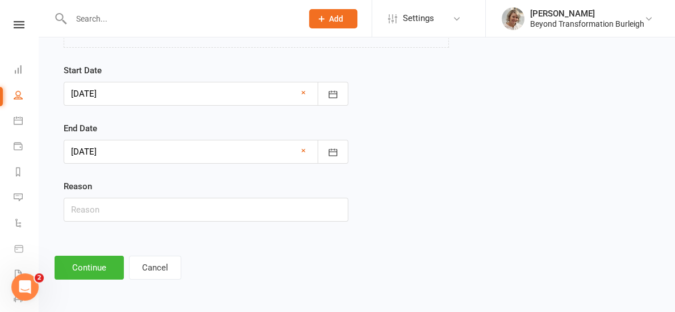
scroll to position [201, 0]
click at [338, 155] on icon "button" at bounding box center [332, 152] width 11 height 11
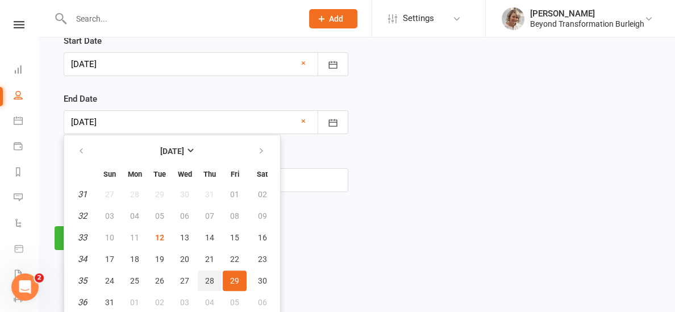
click at [208, 281] on span "28" at bounding box center [209, 280] width 9 height 9
type input "28 Aug 2025"
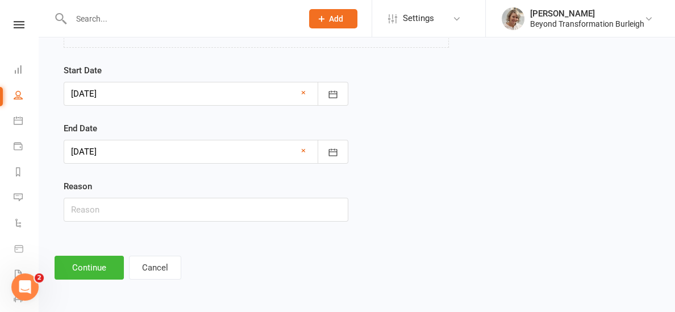
scroll to position [201, 0]
click at [174, 214] on input "text" at bounding box center [206, 210] width 285 height 24
type input "working on boat"
click at [73, 258] on button "Continue" at bounding box center [89, 268] width 69 height 24
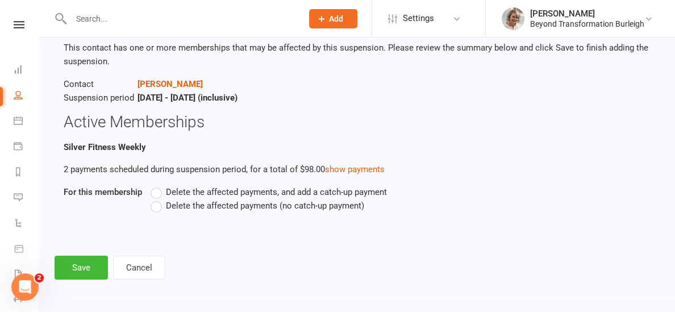
scroll to position [0, 0]
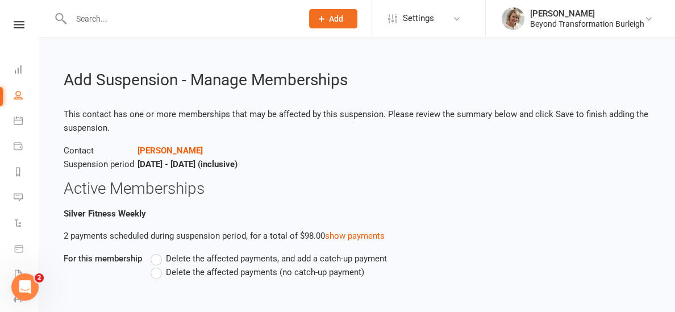
click at [159, 276] on label "Delete the affected payments (no catch-up payment)" at bounding box center [258, 272] width 214 height 14
click at [158, 265] on input "Delete the affected payments (no catch-up payment)" at bounding box center [154, 265] width 7 height 0
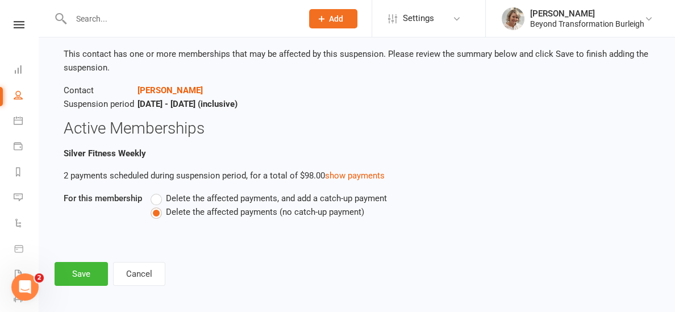
scroll to position [66, 0]
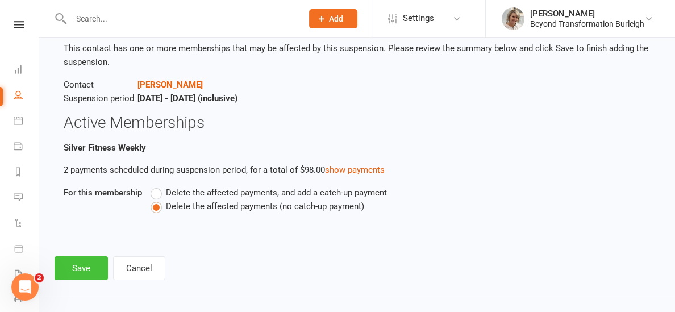
click at [85, 265] on button "Save" at bounding box center [81, 268] width 53 height 24
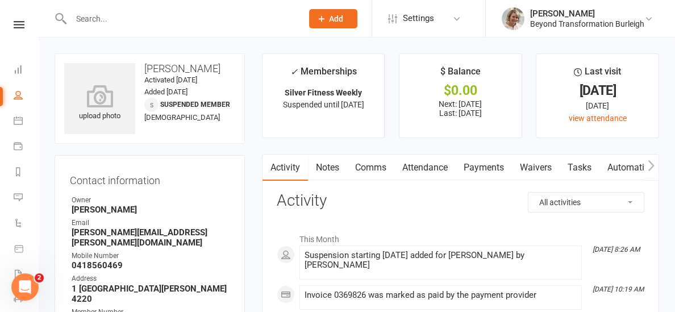
click at [85, 22] on input "text" at bounding box center [181, 19] width 227 height 16
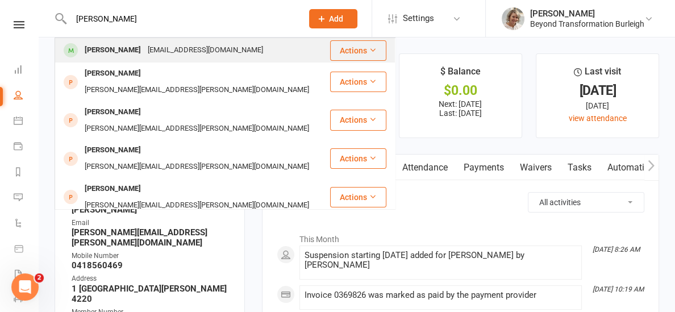
type input "leona gor"
click at [76, 54] on span at bounding box center [71, 50] width 14 height 14
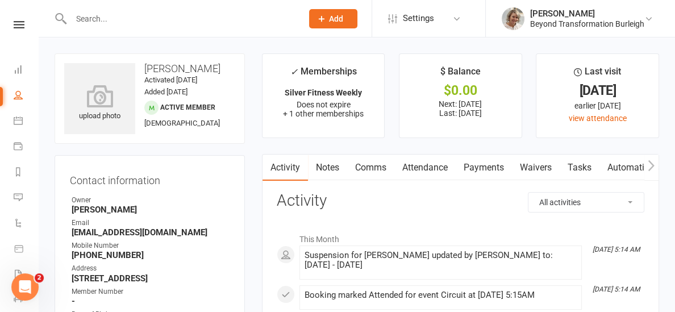
click at [477, 169] on link "Payments" at bounding box center [484, 168] width 56 height 26
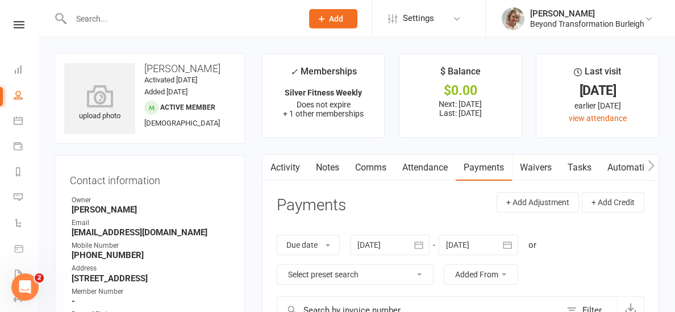
click at [20, 29] on div "Clubworx" at bounding box center [19, 39] width 38 height 37
click at [19, 26] on icon at bounding box center [19, 24] width 11 height 7
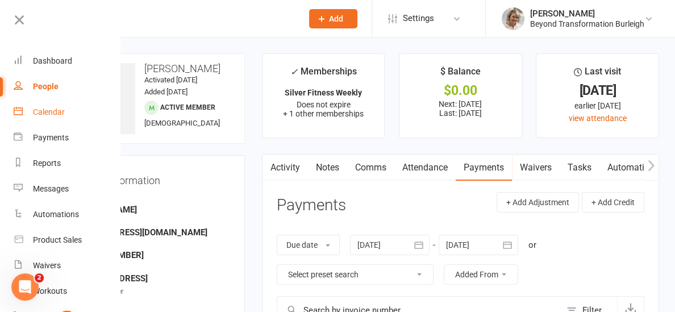
click at [59, 117] on link "Calendar" at bounding box center [67, 112] width 107 height 26
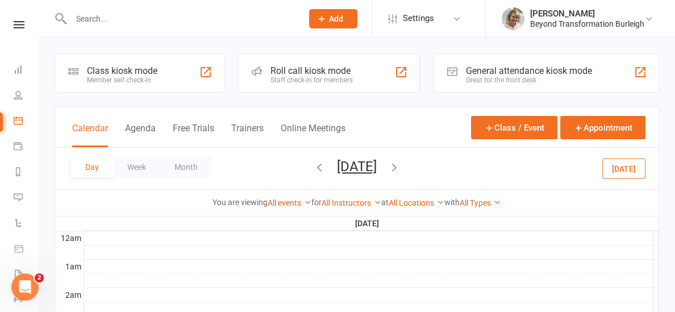
click at [313, 164] on icon "button" at bounding box center [319, 167] width 13 height 13
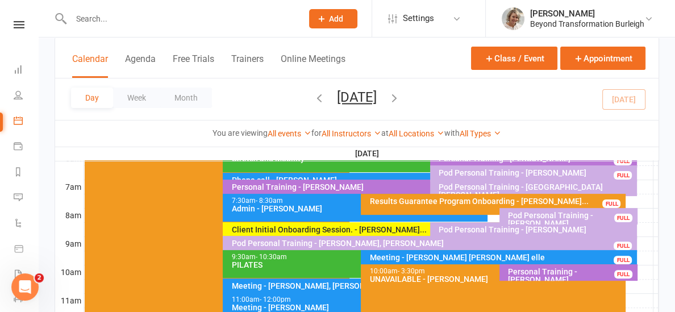
scroll to position [262, 0]
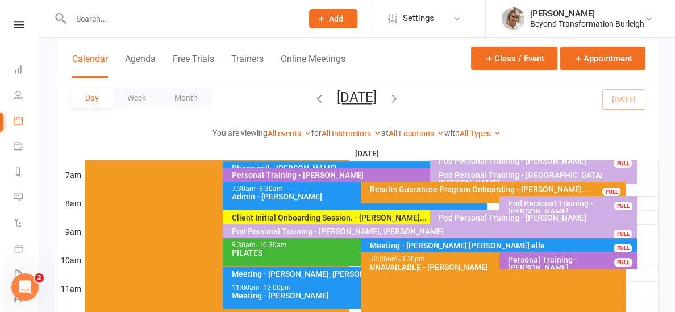
click at [360, 216] on div "Client Initial Onboarding Session. - [PERSON_NAME]..." at bounding box center [427, 218] width 393 height 8
